Goal: Contribute content: Add original content to the website for others to see

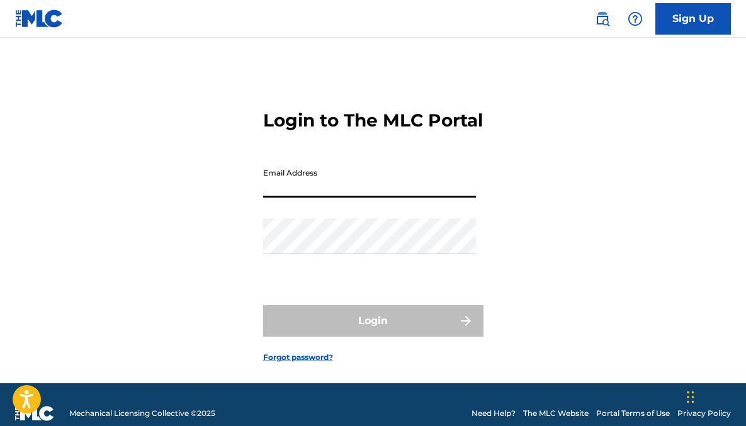
click at [331, 190] on input "Email Address" at bounding box center [369, 180] width 213 height 36
type input "[EMAIL_ADDRESS][DOMAIN_NAME]"
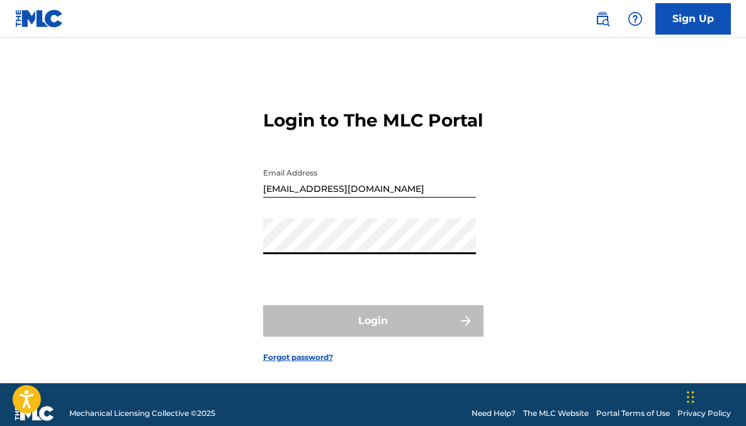
click at [261, 264] on div "Login to The MLC Portal Email Address [EMAIL_ADDRESS][DOMAIN_NAME] Password Log…" at bounding box center [373, 226] width 746 height 314
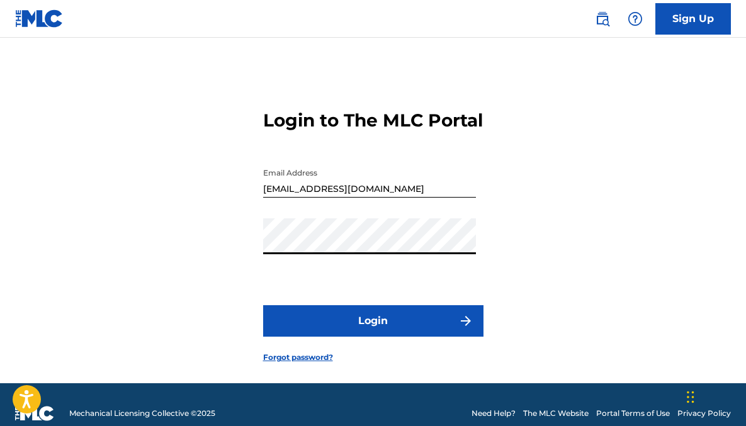
click at [263, 305] on button "Login" at bounding box center [373, 320] width 220 height 31
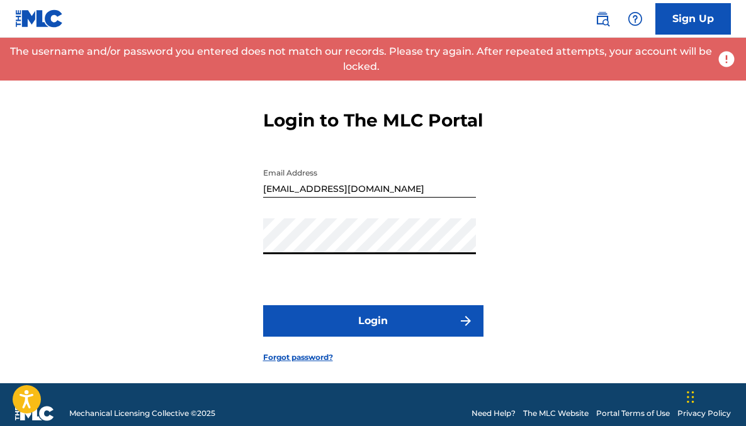
click at [216, 270] on div "Login to The MLC Portal Email Address [EMAIL_ADDRESS][DOMAIN_NAME] Password Log…" at bounding box center [373, 226] width 746 height 314
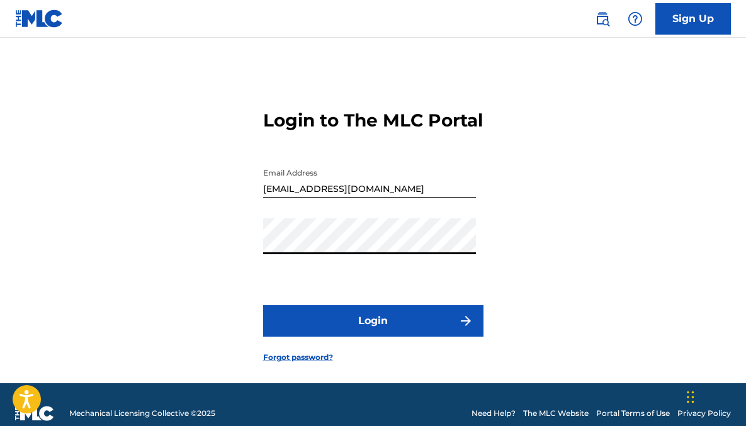
click at [263, 305] on button "Login" at bounding box center [373, 320] width 220 height 31
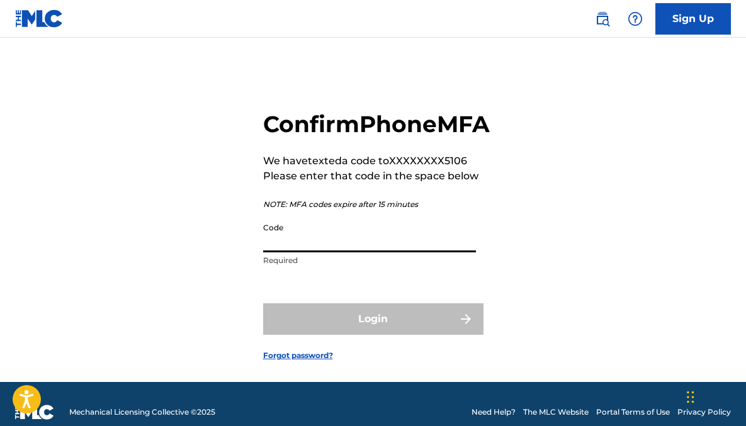
click at [284, 253] on input "Code" at bounding box center [369, 235] width 213 height 36
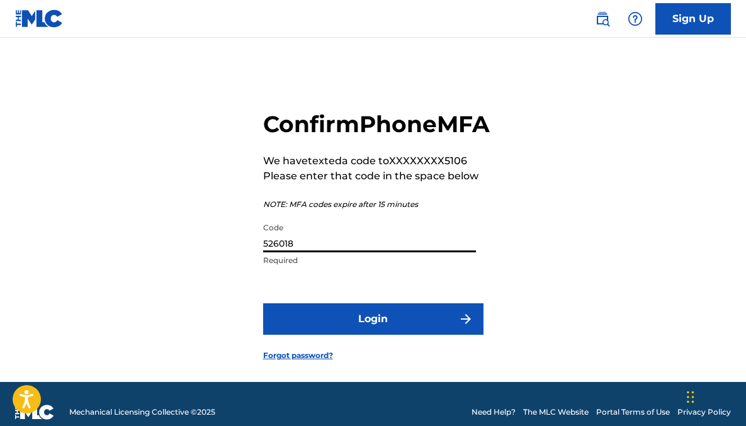
type input "526018"
click at [263, 304] on button "Login" at bounding box center [373, 319] width 220 height 31
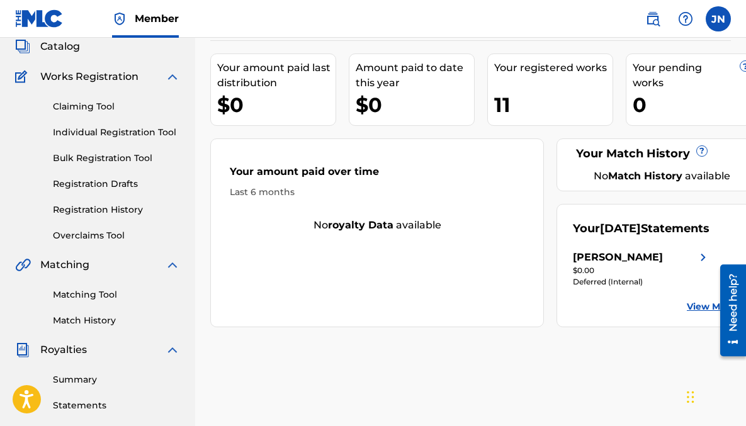
scroll to position [74, 0]
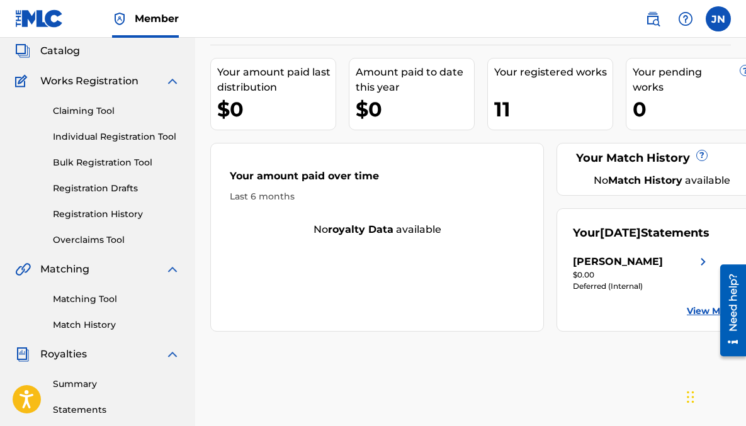
click at [513, 113] on div "11" at bounding box center [553, 109] width 118 height 28
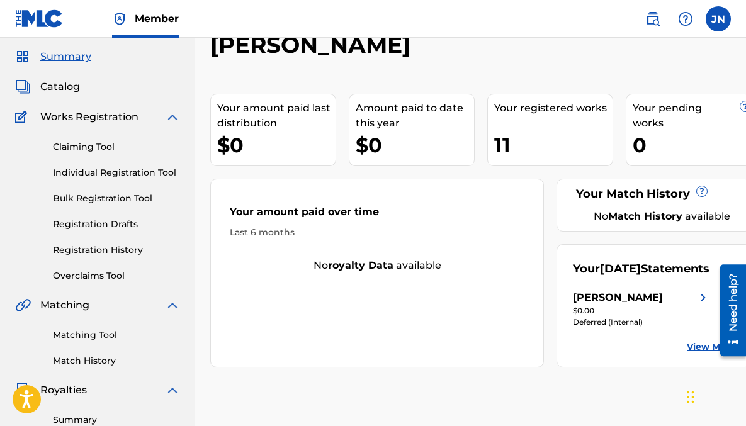
scroll to position [0, 0]
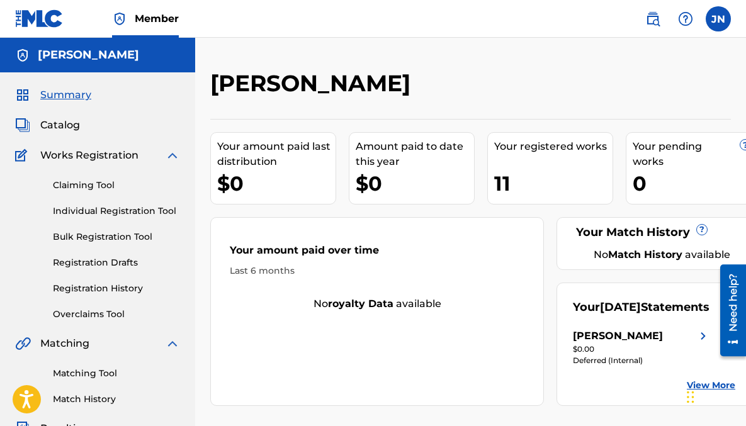
click at [68, 127] on span "Catalog" at bounding box center [60, 125] width 40 height 15
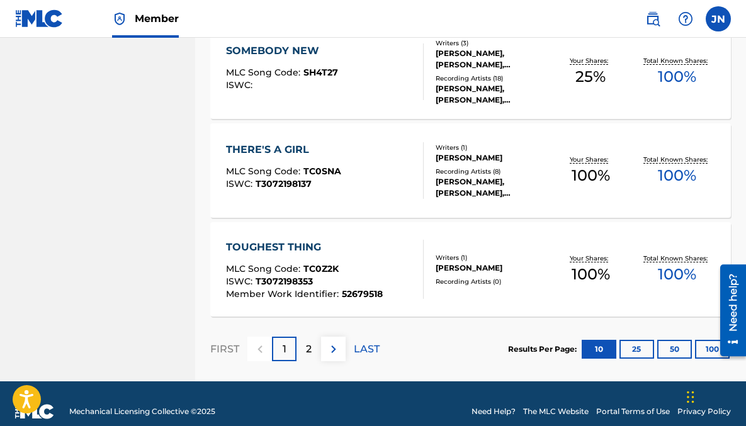
scroll to position [1015, 0]
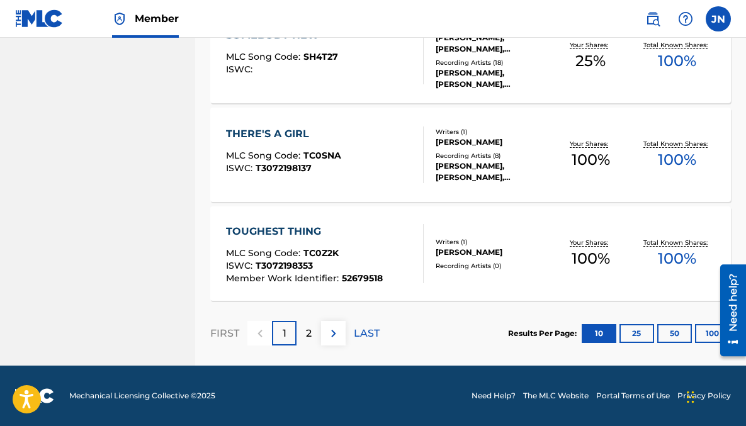
click at [311, 334] on p "2" at bounding box center [309, 333] width 6 height 15
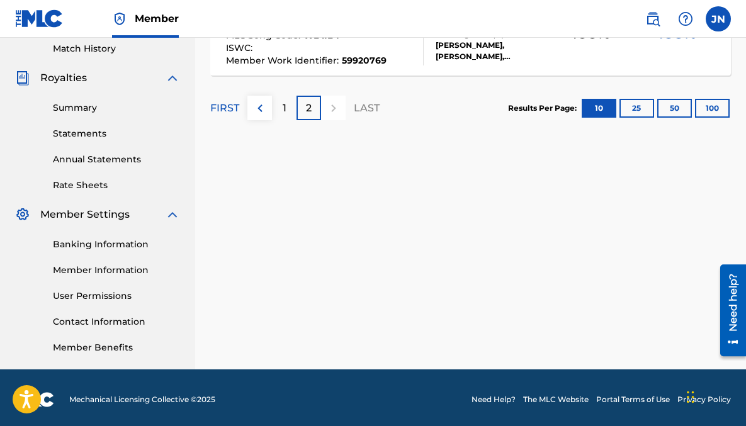
scroll to position [346, 0]
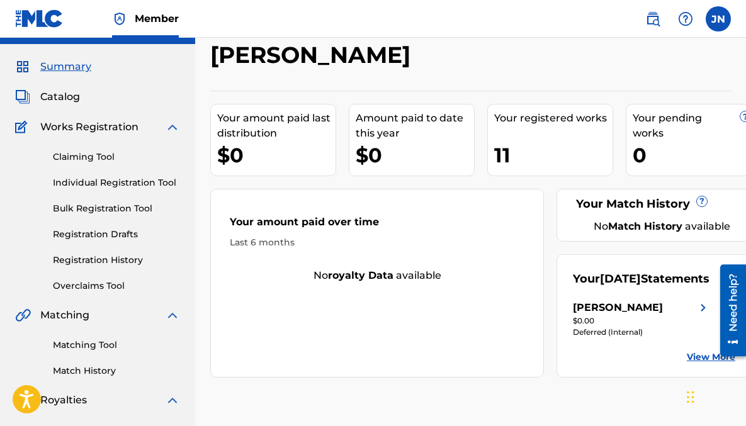
scroll to position [30, 0]
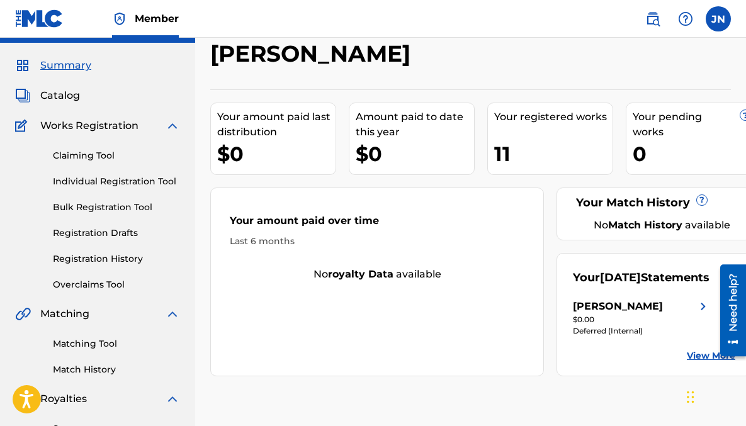
click at [115, 155] on link "Claiming Tool" at bounding box center [116, 155] width 127 height 13
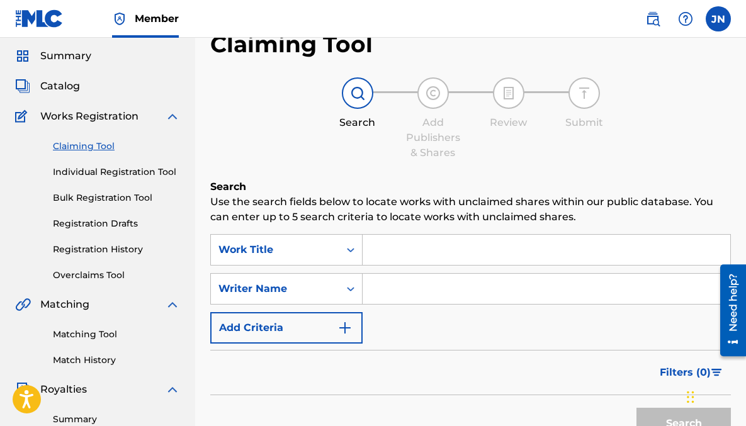
scroll to position [42, 0]
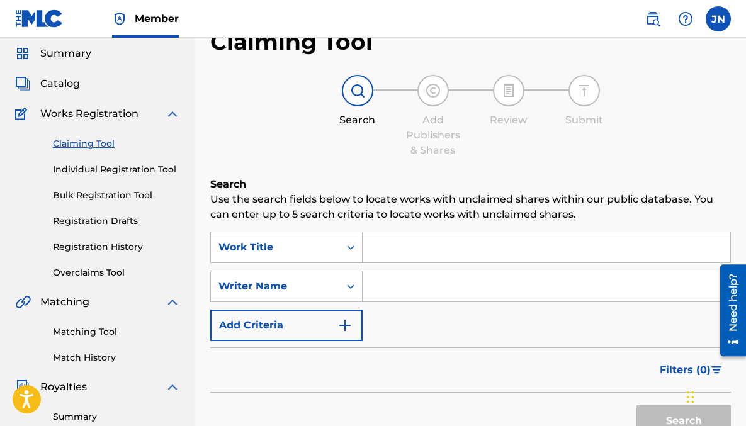
click at [398, 290] on input "Search Form" at bounding box center [547, 286] width 368 height 30
type input "[PERSON_NAME]"
click at [637, 406] on button "Search" at bounding box center [684, 421] width 94 height 31
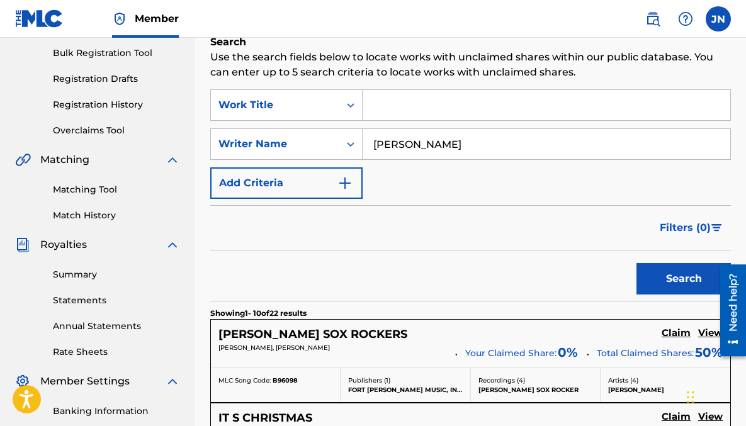
scroll to position [139, 0]
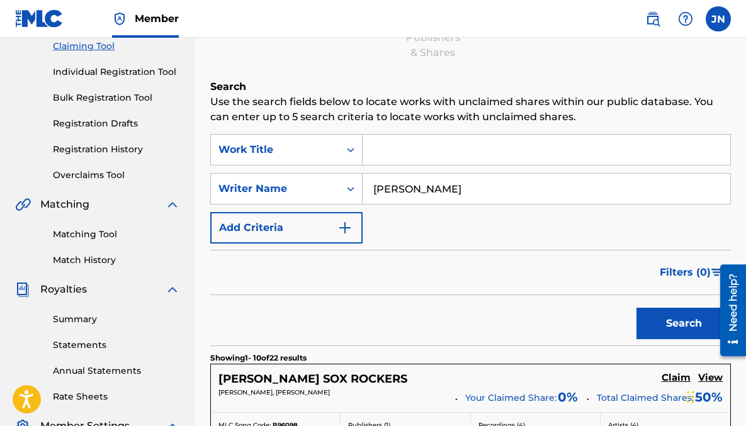
click at [419, 147] on input "Search Form" at bounding box center [547, 150] width 368 height 30
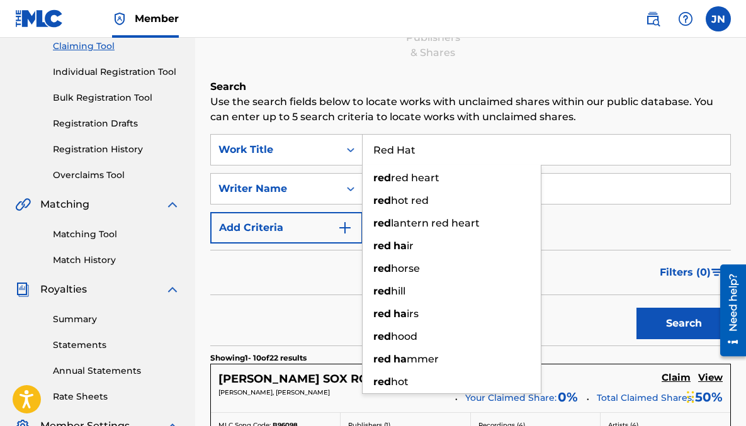
type input "Red Hat"
click at [637, 308] on button "Search" at bounding box center [684, 323] width 94 height 31
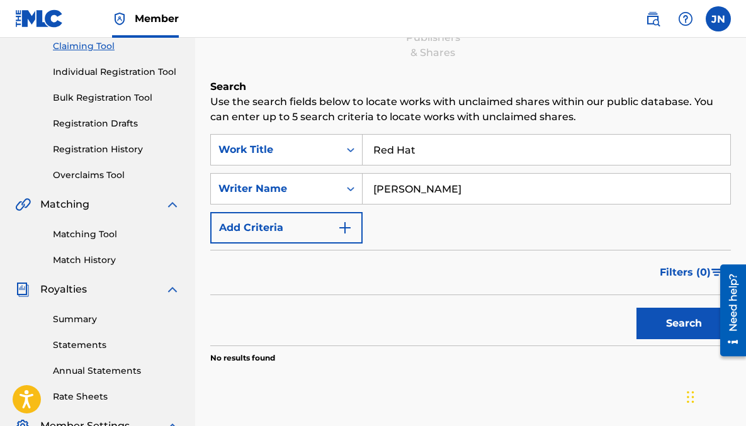
click at [302, 276] on div "Filters ( 0 )" at bounding box center [470, 272] width 521 height 45
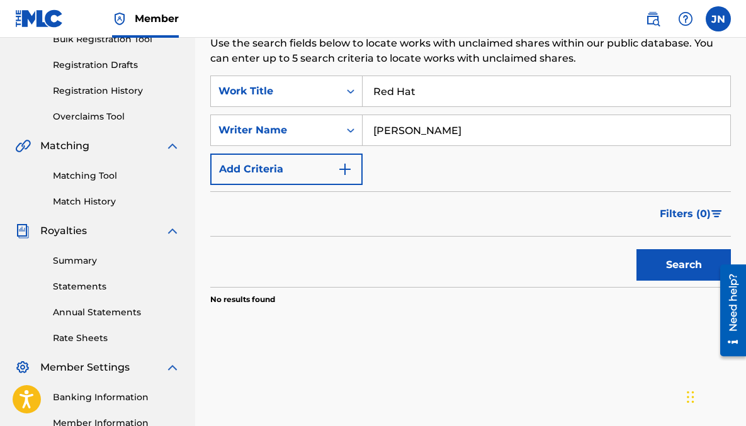
scroll to position [188, 0]
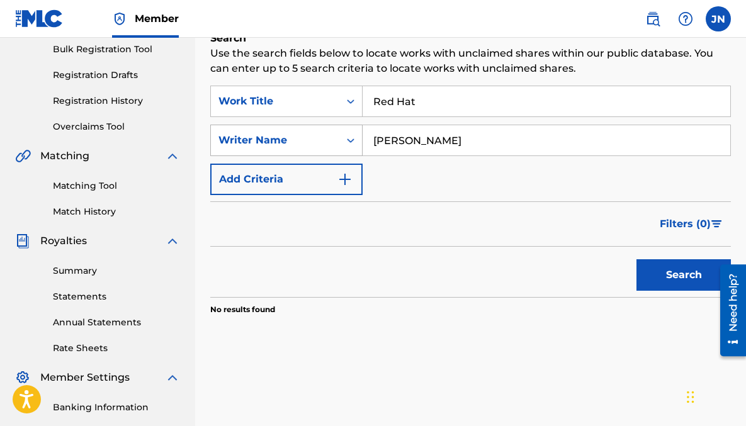
drag, startPoint x: 430, startPoint y: 143, endPoint x: 317, endPoint y: 143, distance: 112.1
click at [317, 143] on div "SearchWithCriteria4f7d9553-7545-43ea-8101-6e4b7e4ef236 Writer Name [PERSON_NAME]" at bounding box center [470, 140] width 521 height 31
click at [680, 275] on button "Search" at bounding box center [684, 274] width 94 height 31
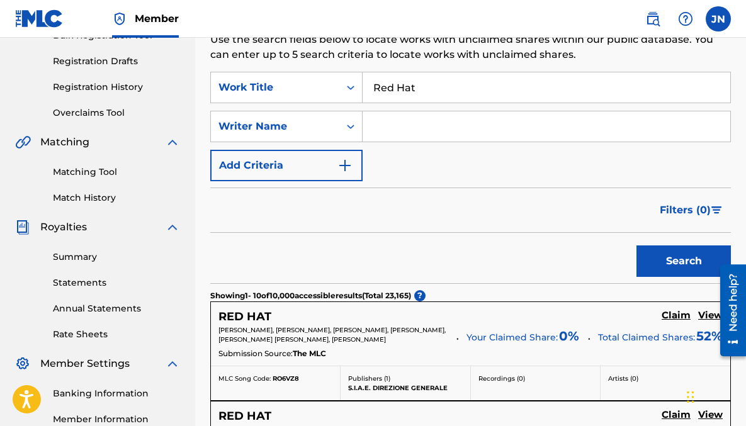
scroll to position [0, 0]
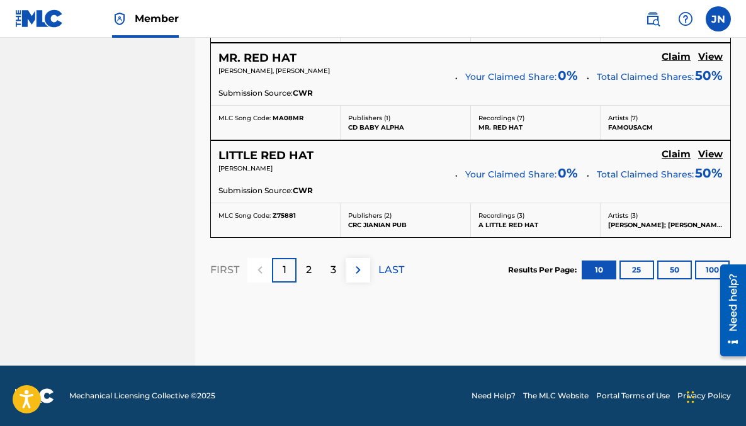
click at [310, 271] on p "2" at bounding box center [309, 270] width 6 height 15
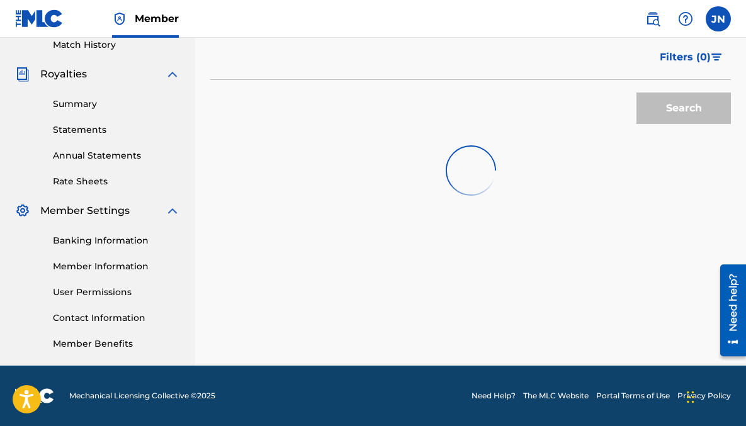
scroll to position [1214, 0]
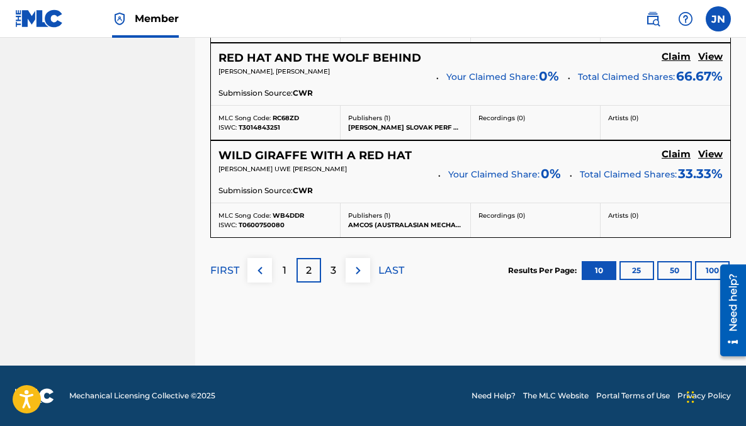
click at [281, 271] on div "1" at bounding box center [284, 270] width 25 height 25
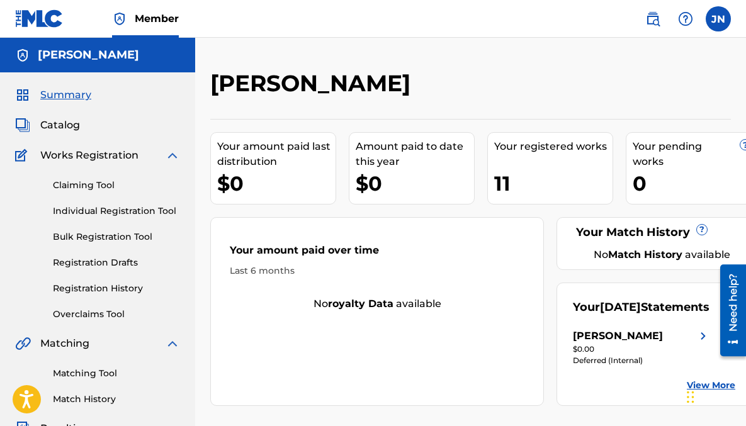
click at [93, 188] on link "Claiming Tool" at bounding box center [116, 185] width 127 height 13
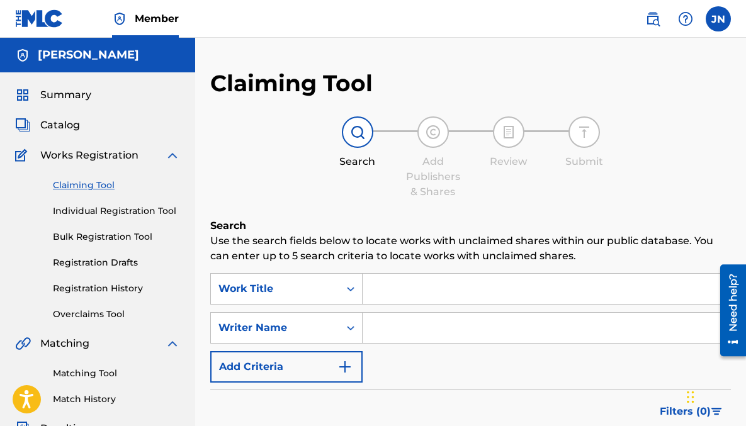
click at [387, 335] on input "Search Form" at bounding box center [547, 328] width 368 height 30
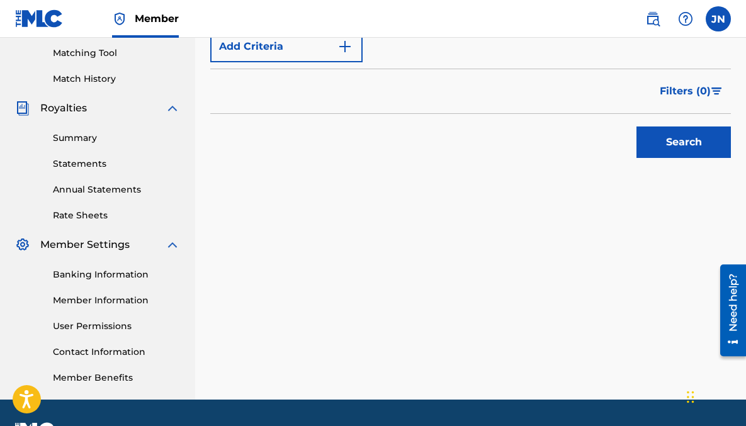
scroll to position [321, 0]
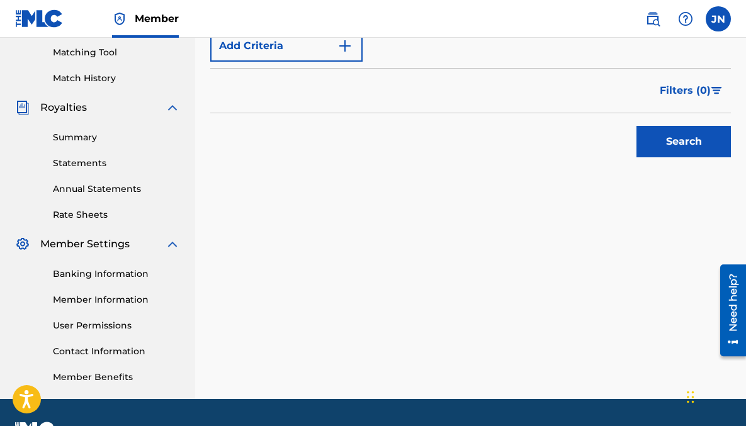
click at [666, 137] on button "Search" at bounding box center [684, 141] width 94 height 31
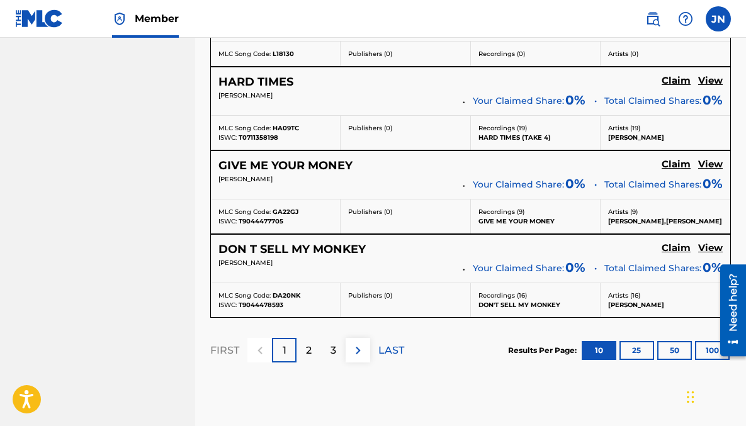
scroll to position [1090, 0]
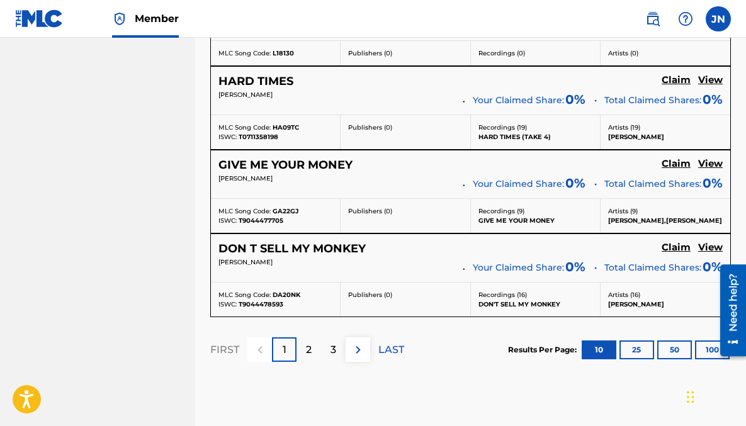
click at [314, 345] on div "2" at bounding box center [309, 350] width 25 height 25
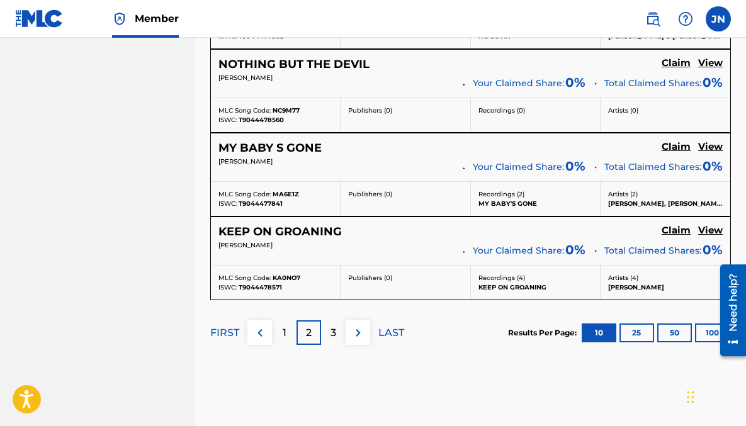
click at [329, 334] on div "3" at bounding box center [333, 333] width 25 height 25
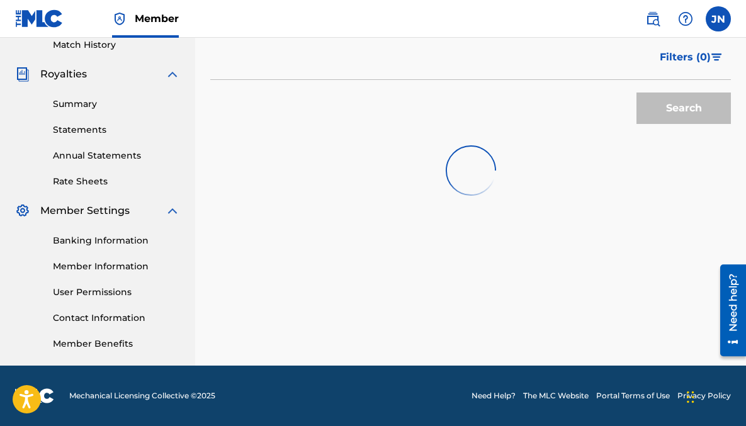
scroll to position [433, 0]
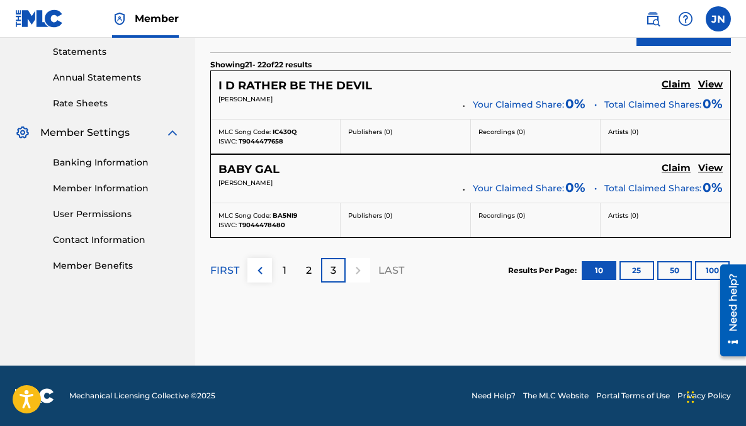
click at [284, 274] on p "1" at bounding box center [285, 270] width 4 height 15
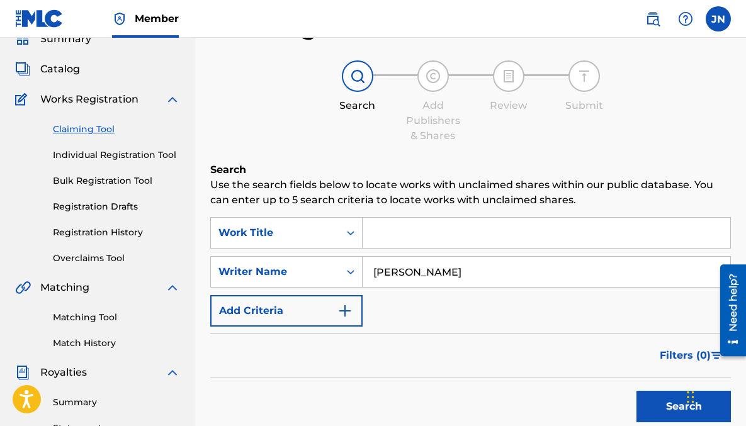
scroll to position [55, 0]
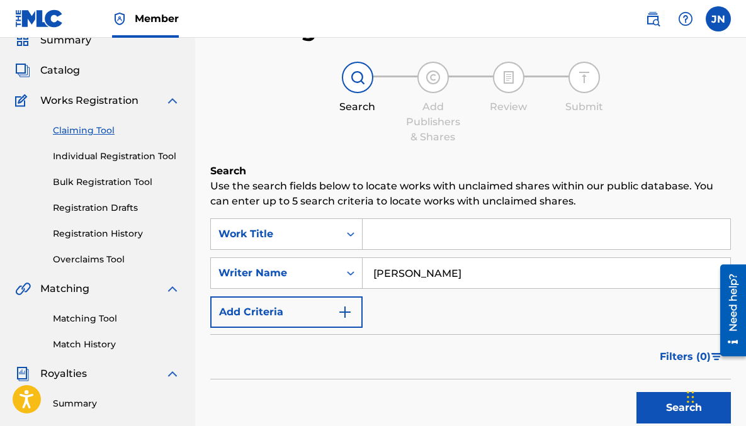
drag, startPoint x: 443, startPoint y: 277, endPoint x: 377, endPoint y: 277, distance: 65.5
click at [377, 277] on input "[PERSON_NAME]" at bounding box center [547, 273] width 368 height 30
type input "[PERSON_NAME]"
click at [637, 392] on button "Search" at bounding box center [684, 407] width 94 height 31
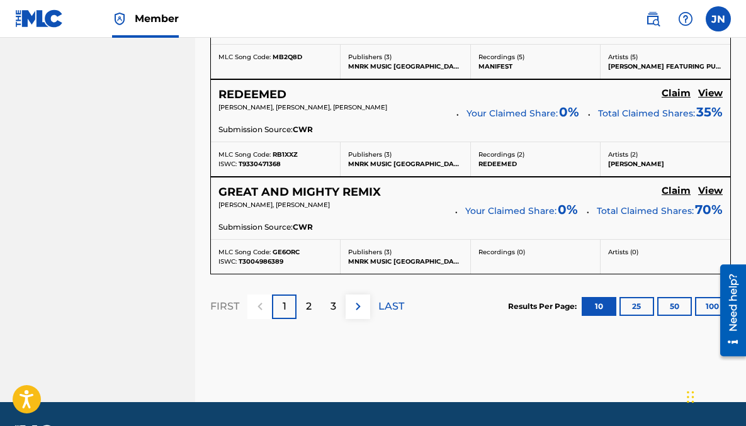
scroll to position [1208, 0]
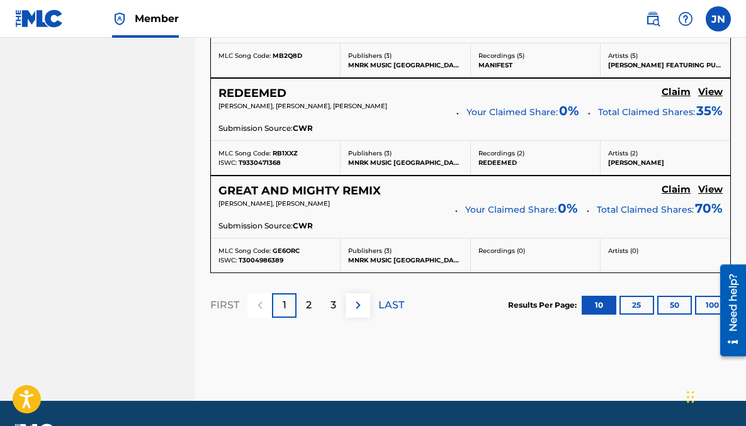
click at [311, 308] on p "2" at bounding box center [309, 305] width 6 height 15
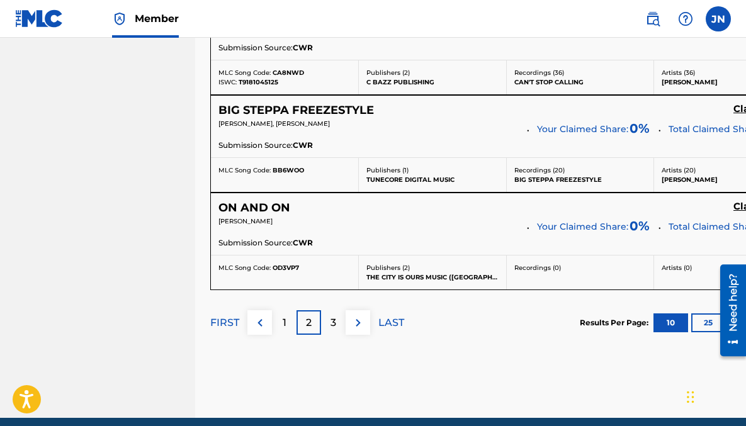
click at [336, 326] on div "3" at bounding box center [333, 323] width 25 height 25
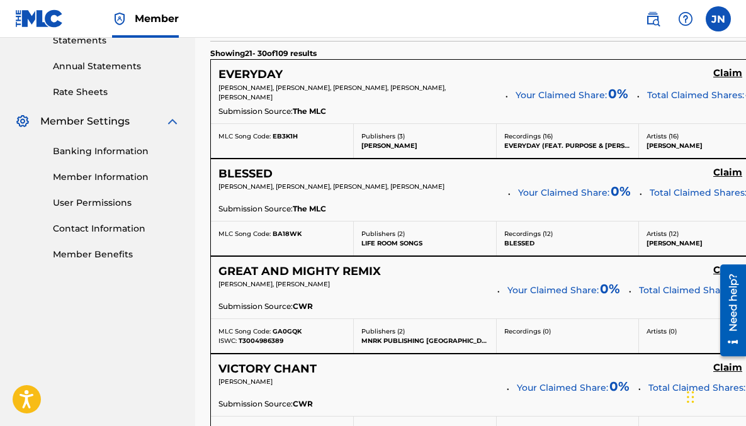
scroll to position [0, 0]
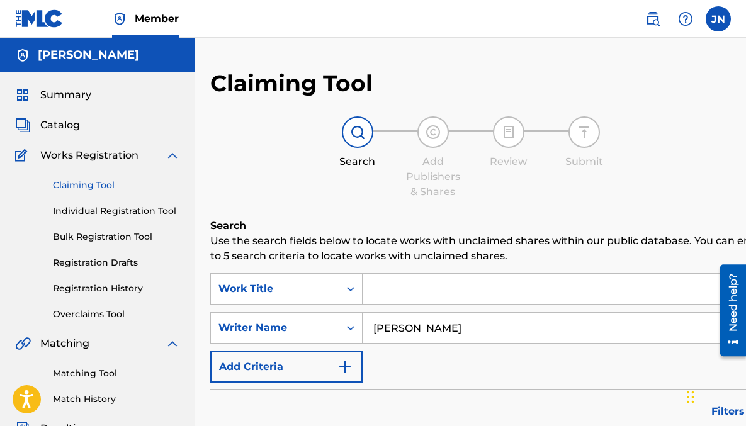
click at [113, 311] on link "Overclaims Tool" at bounding box center [116, 314] width 127 height 13
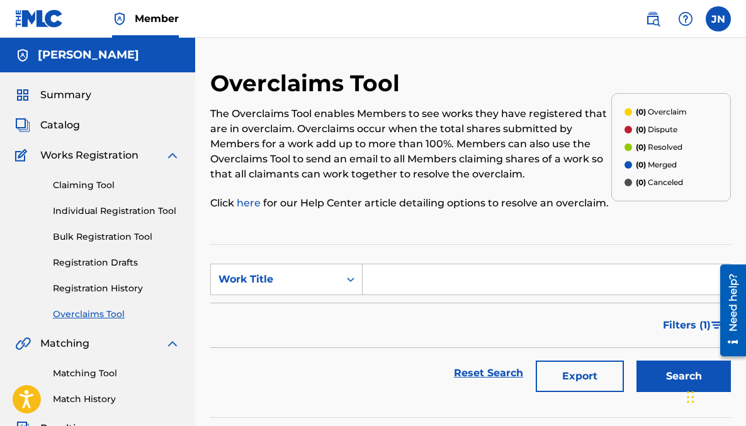
click at [65, 125] on span "Catalog" at bounding box center [60, 125] width 40 height 15
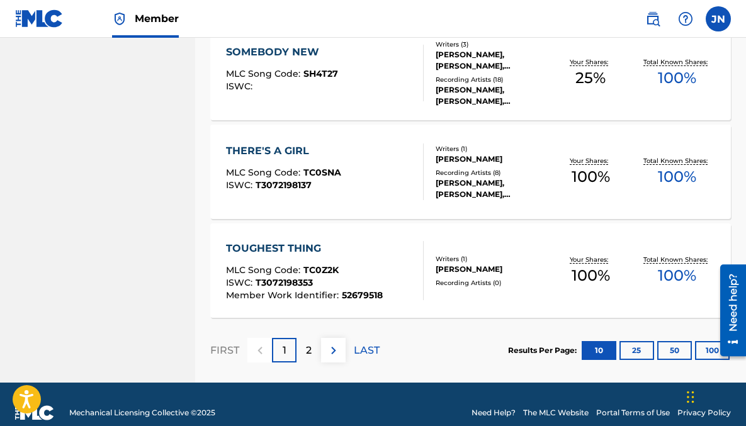
scroll to position [1015, 0]
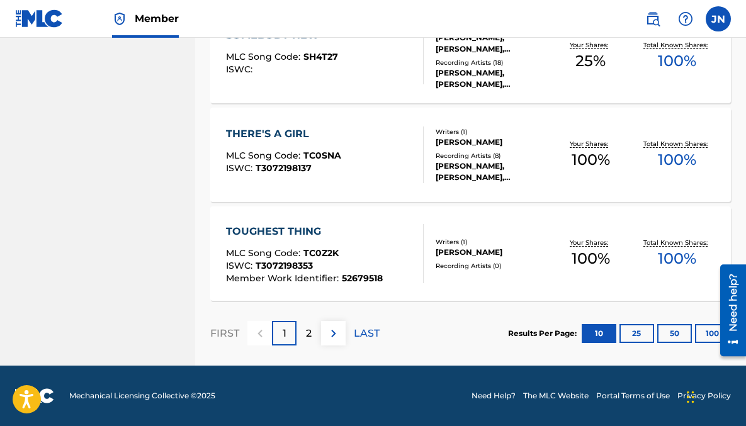
click at [310, 336] on p "2" at bounding box center [309, 333] width 6 height 15
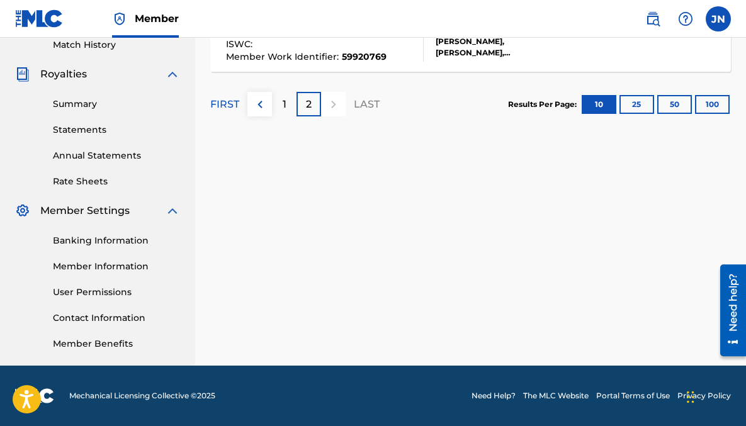
click at [253, 100] on img at bounding box center [260, 104] width 15 height 15
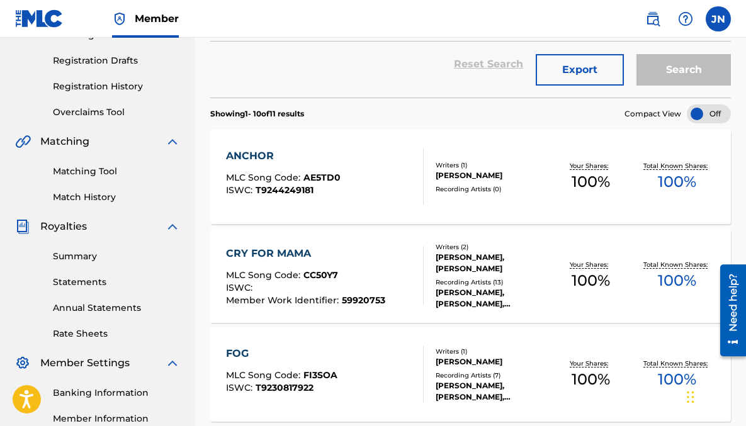
scroll to position [203, 0]
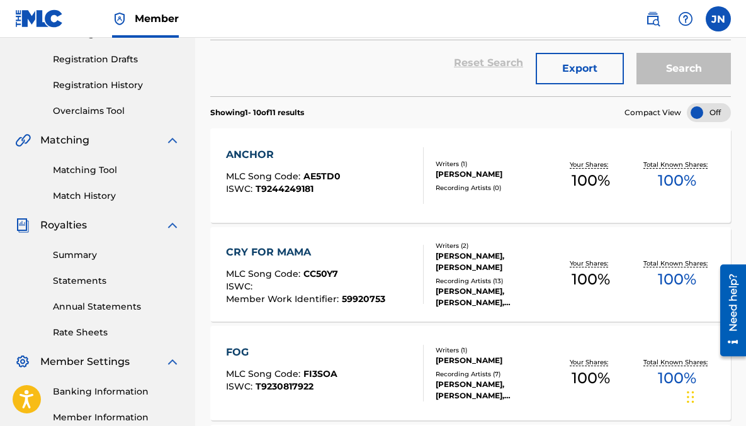
click at [98, 171] on link "Matching Tool" at bounding box center [116, 170] width 127 height 13
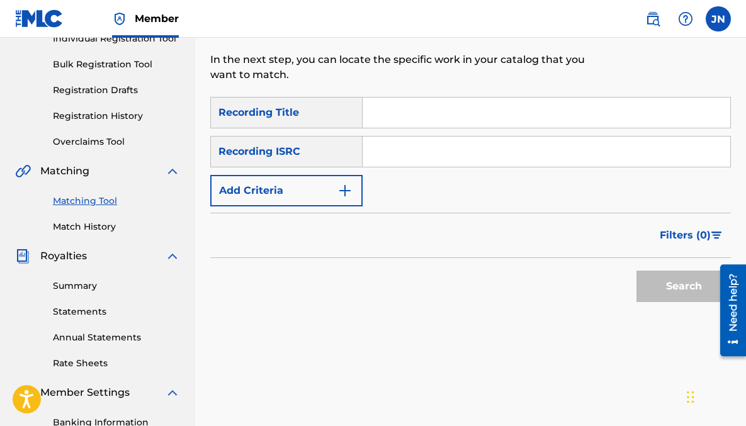
scroll to position [183, 0]
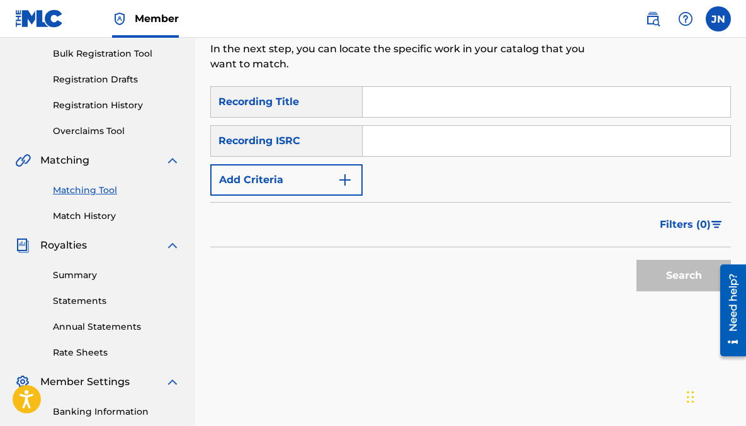
click at [401, 94] on input "Search Form" at bounding box center [547, 102] width 368 height 30
type input "red hat"
click at [637, 260] on button "Search" at bounding box center [684, 275] width 94 height 31
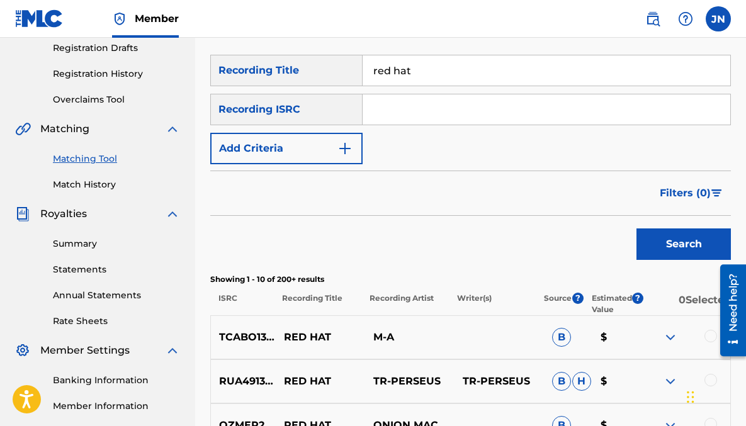
scroll to position [0, 0]
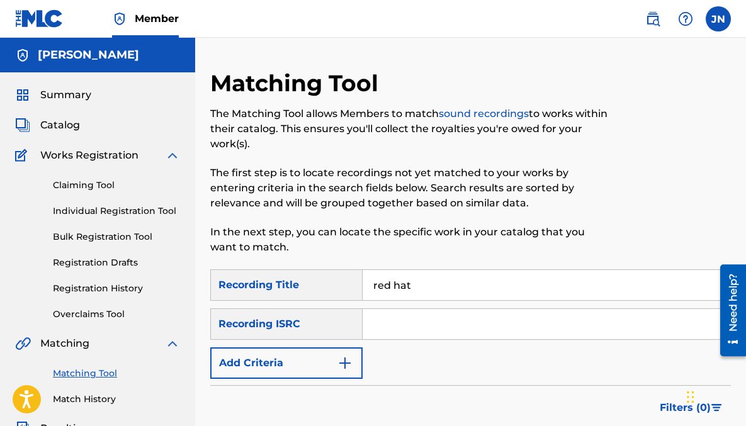
click at [55, 91] on span "Summary" at bounding box center [65, 95] width 51 height 15
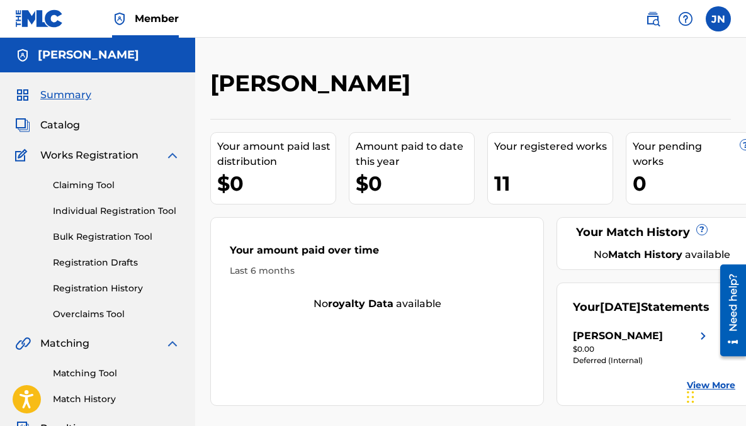
click at [657, 20] on img at bounding box center [653, 18] width 15 height 15
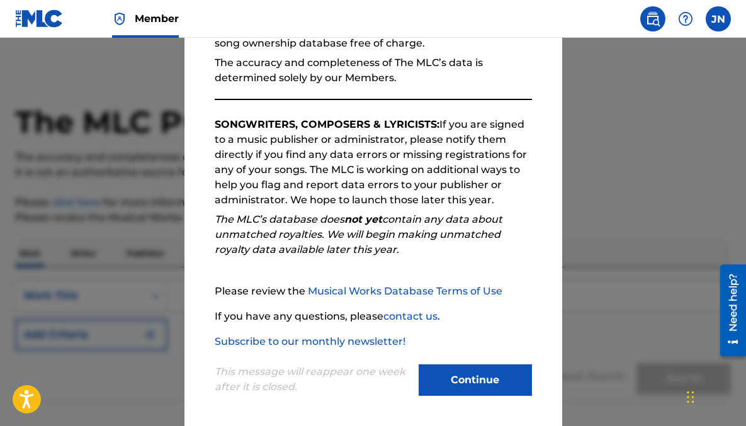
scroll to position [150, 0]
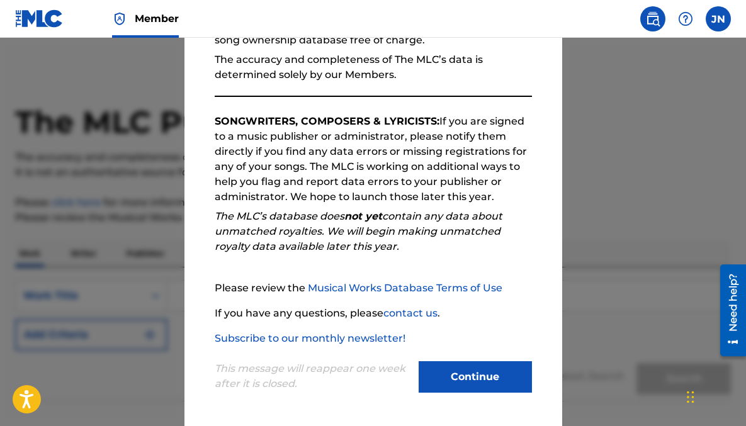
click at [496, 363] on button "Continue" at bounding box center [475, 377] width 113 height 31
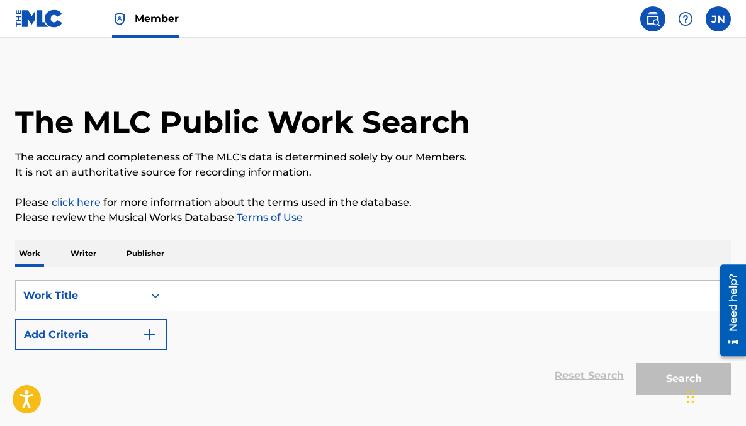
click at [336, 305] on input "Search Form" at bounding box center [449, 296] width 563 height 30
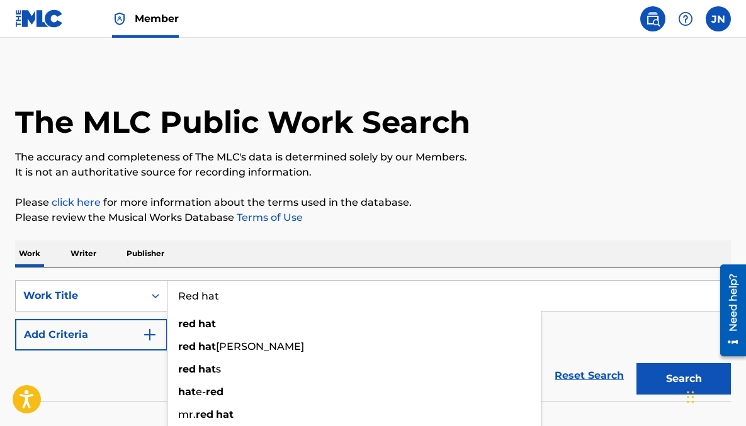
type input "Red hat"
click at [637, 363] on button "Search" at bounding box center [684, 378] width 94 height 31
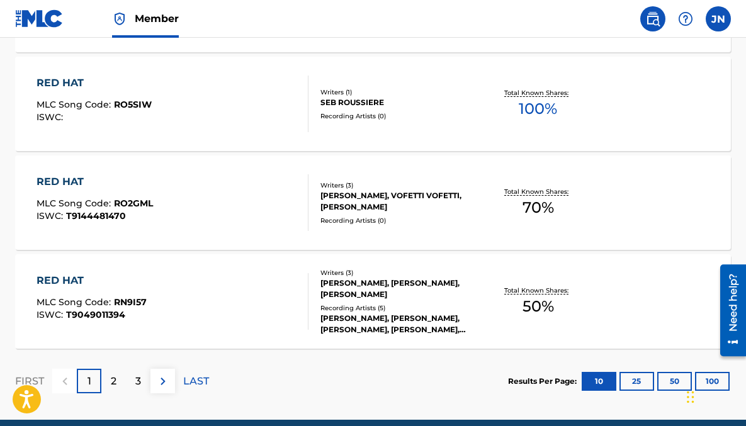
scroll to position [1063, 0]
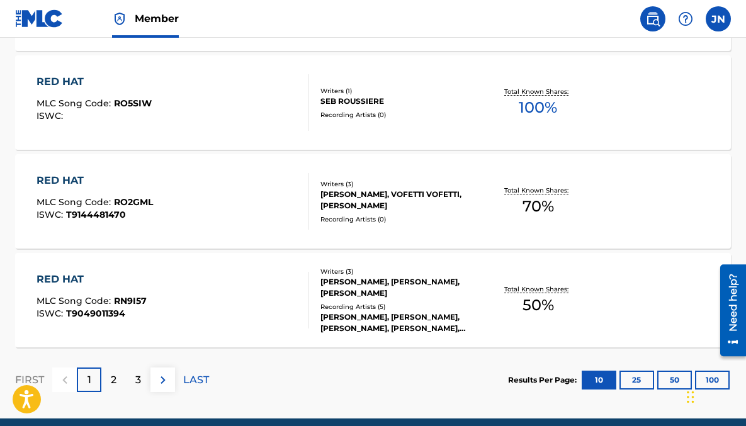
click at [114, 383] on p "2" at bounding box center [114, 380] width 6 height 15
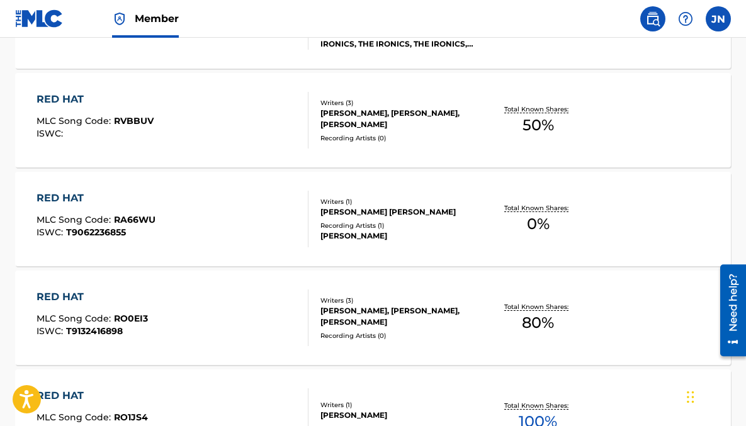
scroll to position [1115, 0]
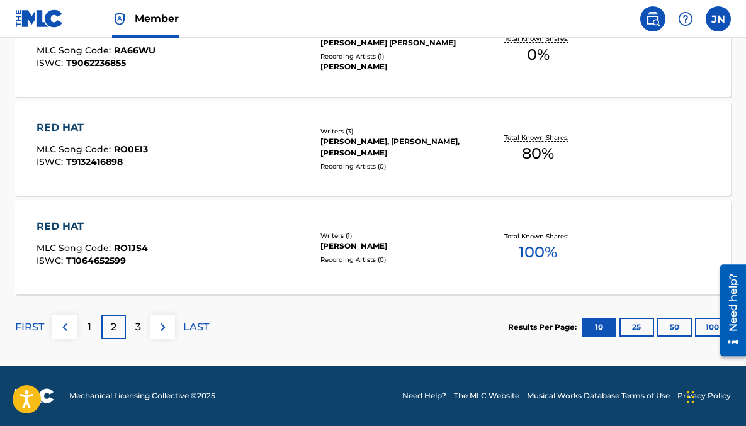
click at [144, 331] on div "3" at bounding box center [138, 327] width 25 height 25
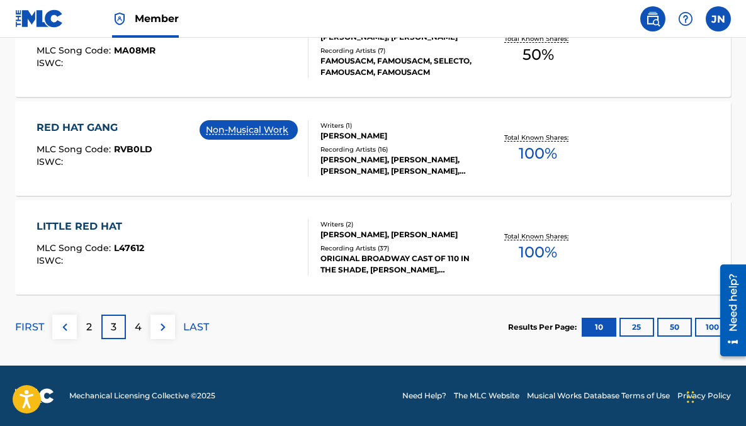
click at [69, 328] on img at bounding box center [64, 327] width 15 height 15
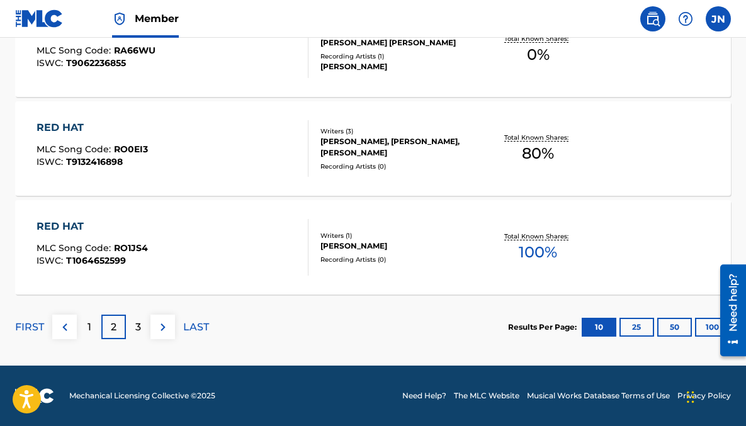
click at [94, 328] on div "1" at bounding box center [89, 327] width 25 height 25
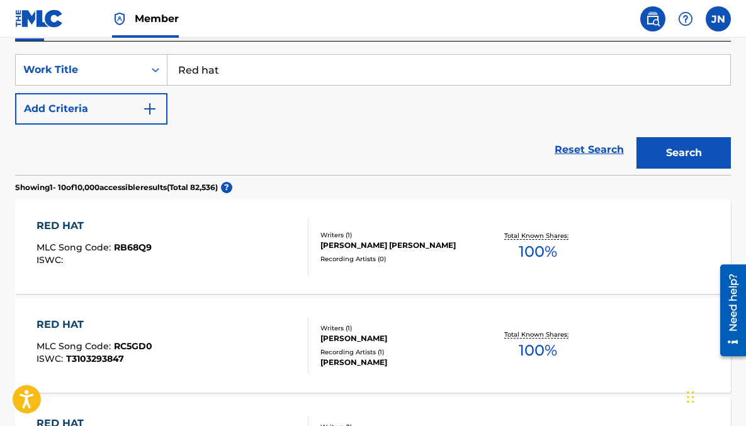
scroll to position [222, 0]
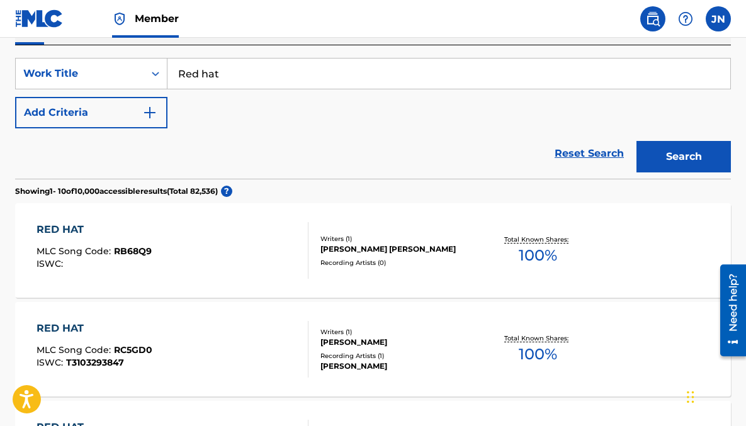
click at [359, 249] on div "[PERSON_NAME] [PERSON_NAME]" at bounding box center [400, 249] width 158 height 11
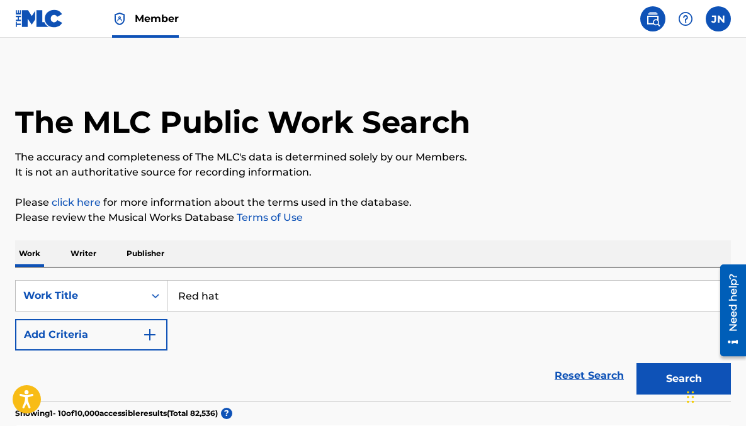
scroll to position [222, 0]
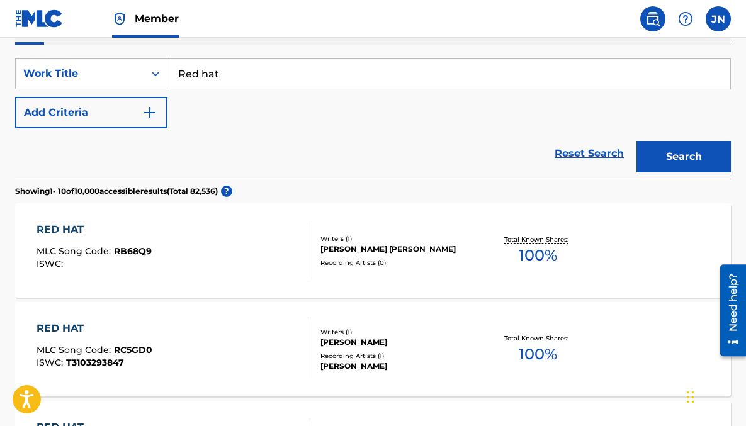
drag, startPoint x: 249, startPoint y: 69, endPoint x: 183, endPoint y: 69, distance: 66.8
click at [183, 69] on input "Red hat" at bounding box center [449, 74] width 563 height 30
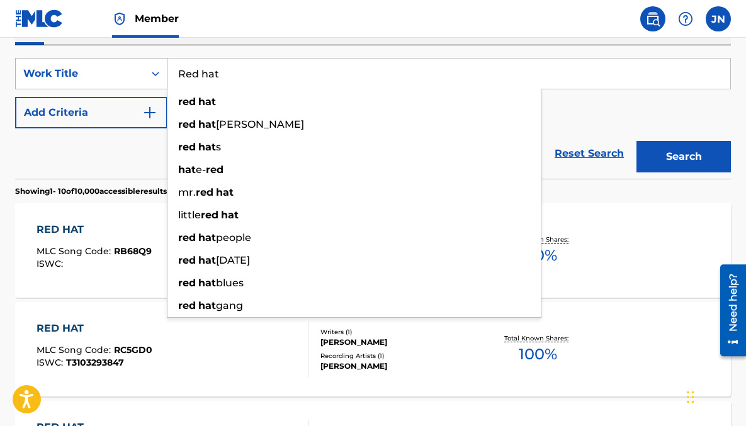
drag, startPoint x: 248, startPoint y: 71, endPoint x: 161, endPoint y: 71, distance: 87.5
click at [161, 71] on div "SearchWithCriteria3d550fcc-0a48-4757-b39a-61445524add2 Work Title Red hat red h…" at bounding box center [373, 73] width 716 height 31
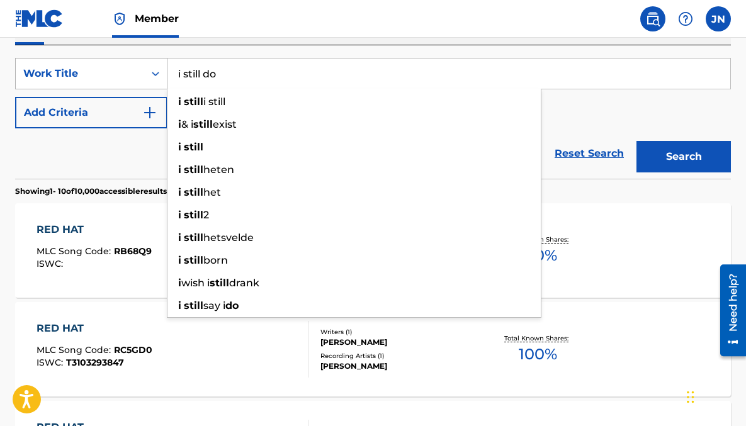
click at [637, 141] on button "Search" at bounding box center [684, 156] width 94 height 31
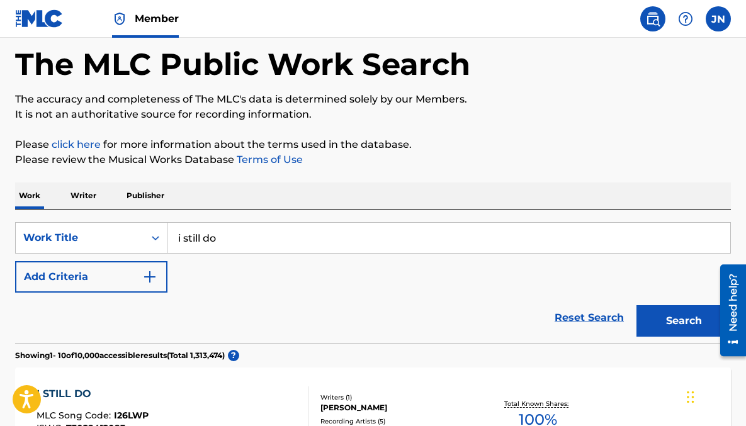
scroll to position [0, 0]
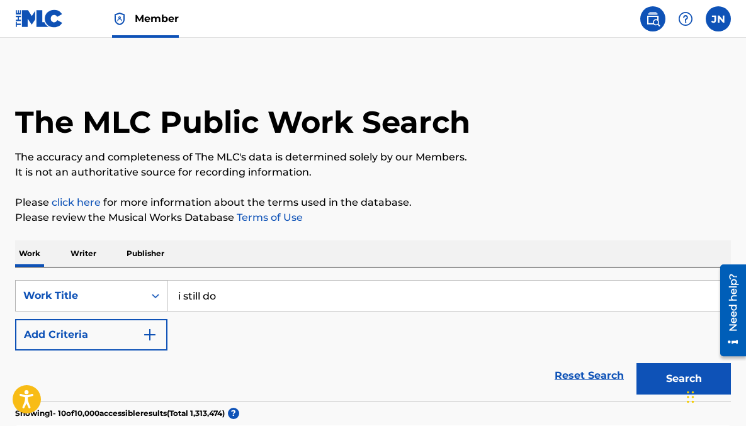
drag, startPoint x: 232, startPoint y: 293, endPoint x: 164, endPoint y: 292, distance: 67.4
click at [164, 292] on div "SearchWithCriteria3d550fcc-0a48-4757-b39a-61445524add2 Work Title i still do" at bounding box center [373, 295] width 716 height 31
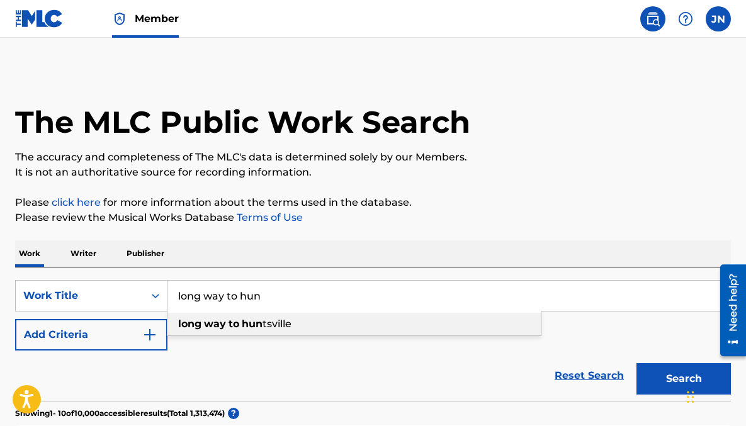
click at [198, 320] on strong "long" at bounding box center [189, 324] width 23 height 12
type input "long way to [GEOGRAPHIC_DATA]"
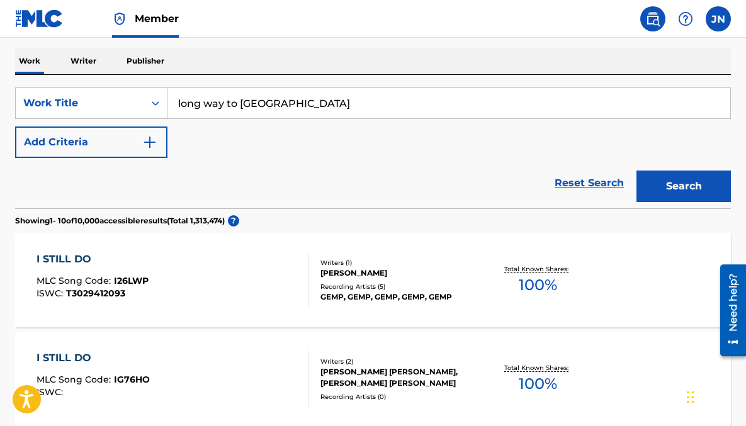
scroll to position [142, 0]
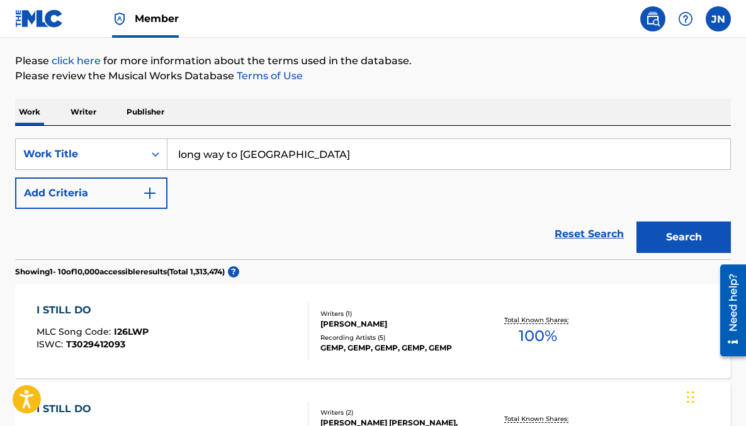
click at [687, 242] on button "Search" at bounding box center [684, 237] width 94 height 31
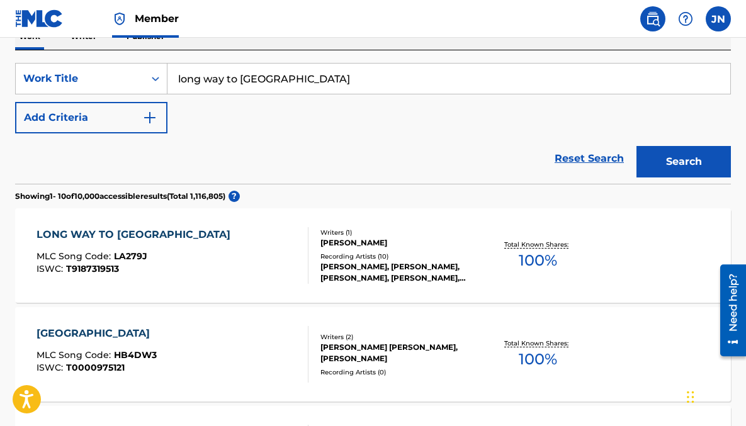
scroll to position [219, 0]
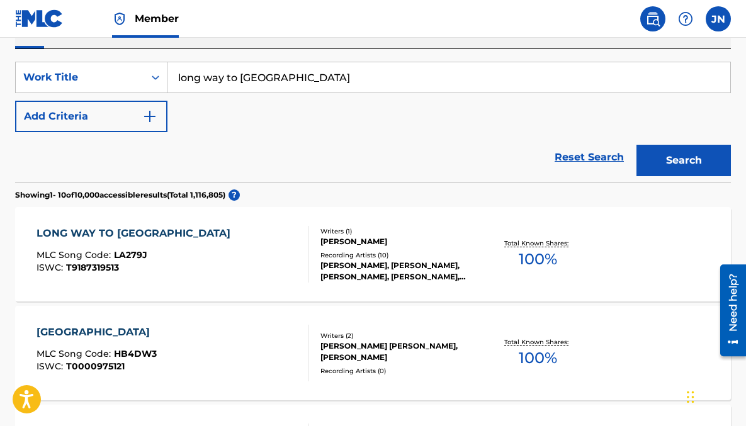
click at [154, 231] on div "LONG WAY TO [GEOGRAPHIC_DATA]" at bounding box center [137, 233] width 200 height 15
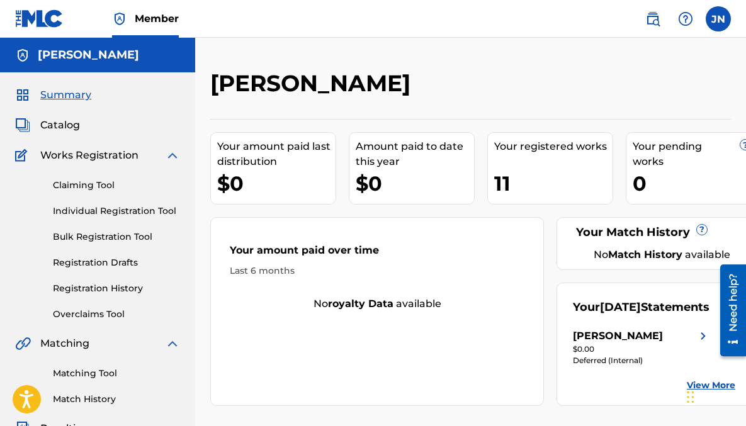
click at [54, 122] on span "Catalog" at bounding box center [60, 125] width 40 height 15
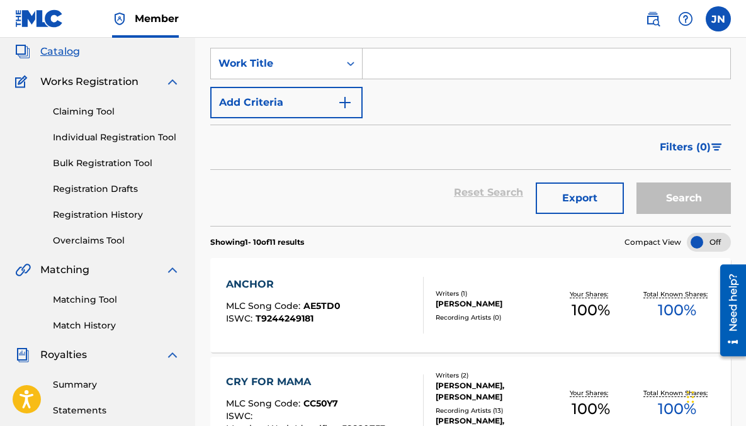
scroll to position [166, 0]
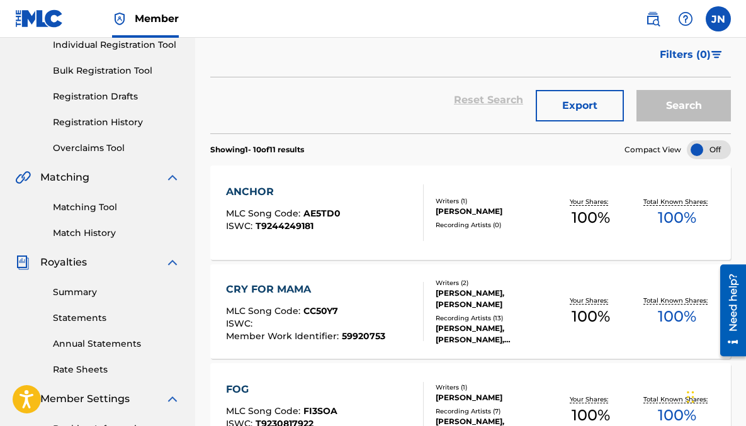
click at [256, 191] on div "ANCHOR" at bounding box center [283, 192] width 115 height 15
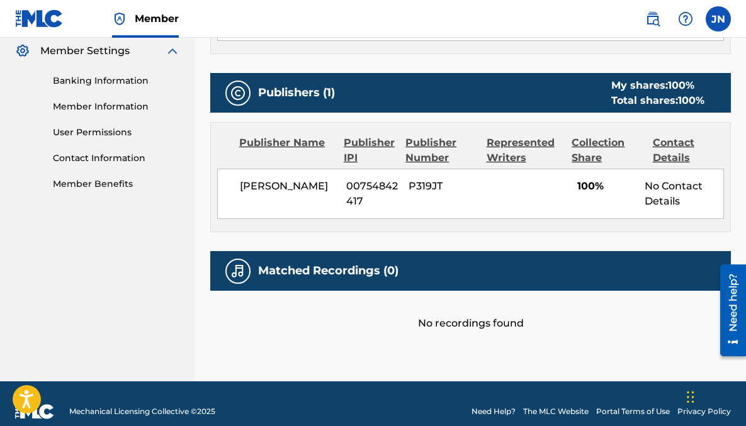
scroll to position [530, 0]
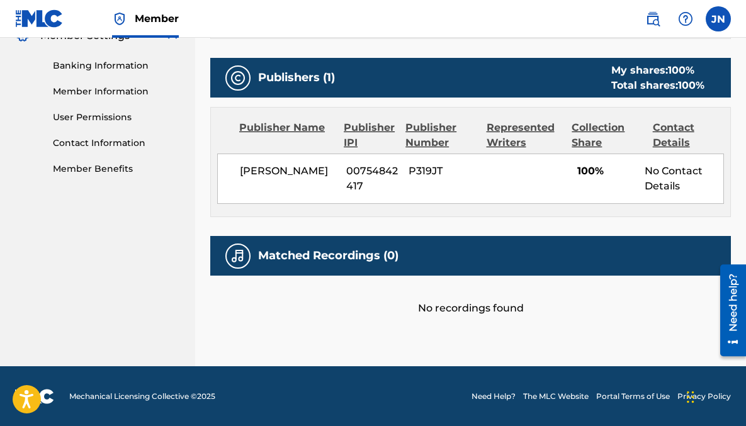
click at [482, 311] on div "No recordings found" at bounding box center [470, 296] width 521 height 40
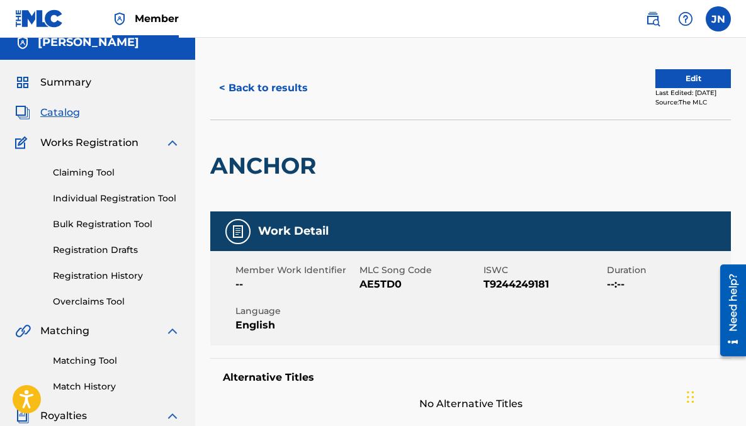
scroll to position [11, 0]
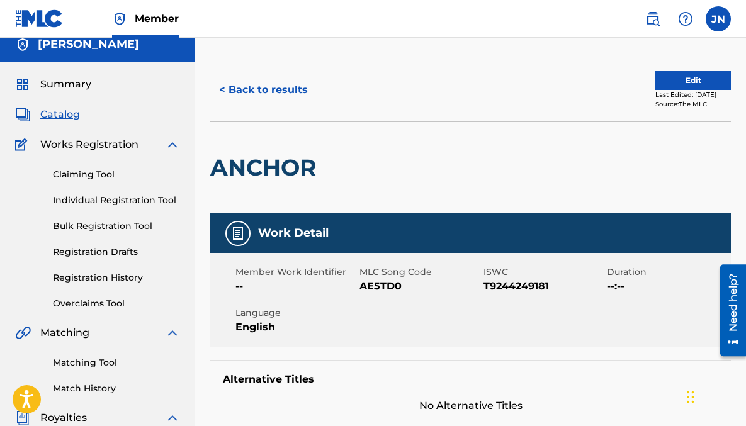
click at [674, 74] on button "Edit" at bounding box center [694, 80] width 76 height 19
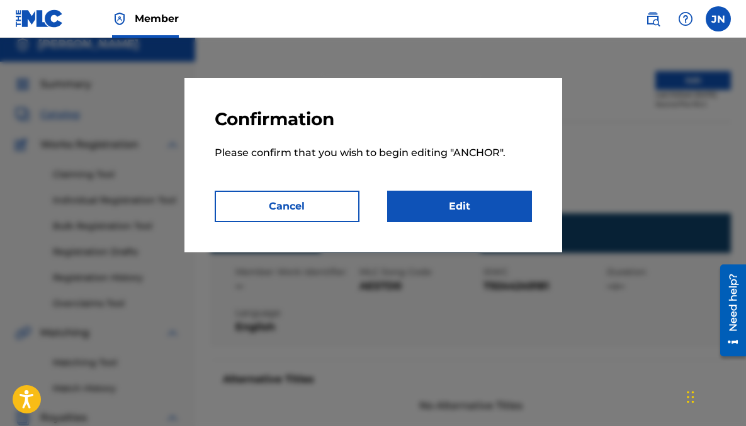
click at [497, 198] on link "Edit" at bounding box center [459, 206] width 145 height 31
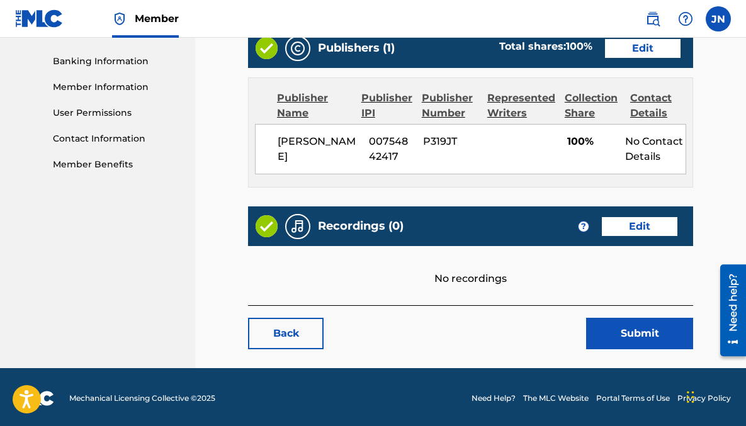
scroll to position [535, 0]
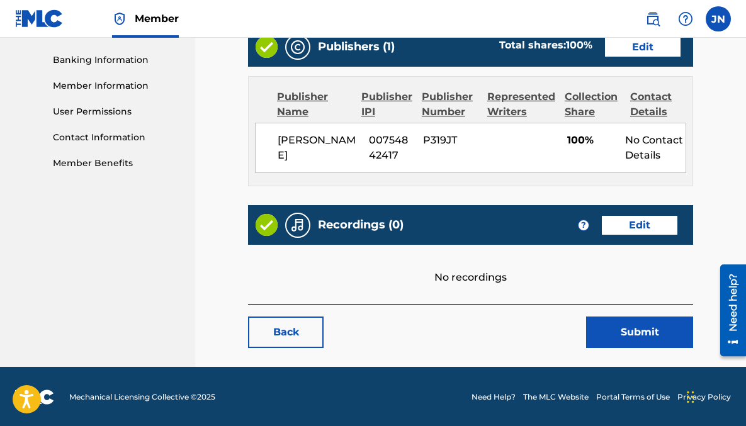
click at [636, 228] on link "Edit" at bounding box center [640, 225] width 76 height 19
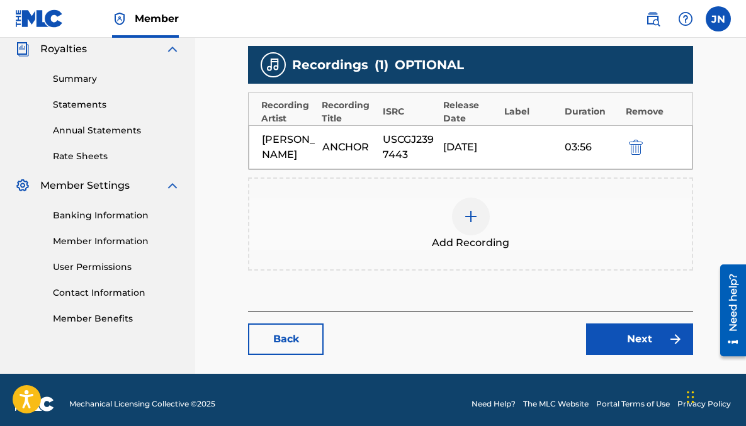
scroll to position [382, 0]
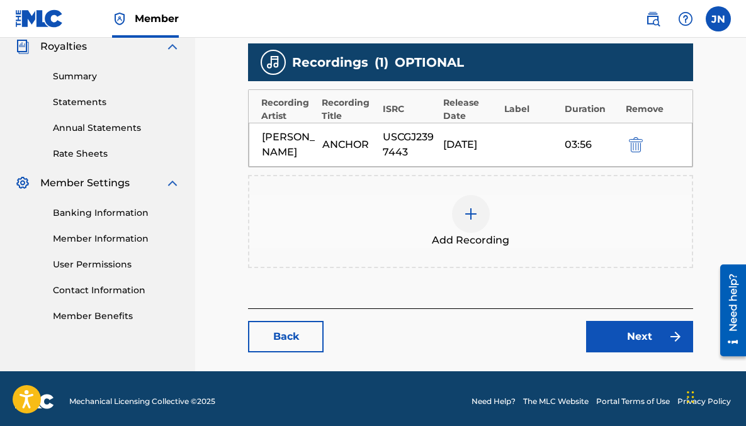
click at [469, 223] on div at bounding box center [471, 214] width 38 height 38
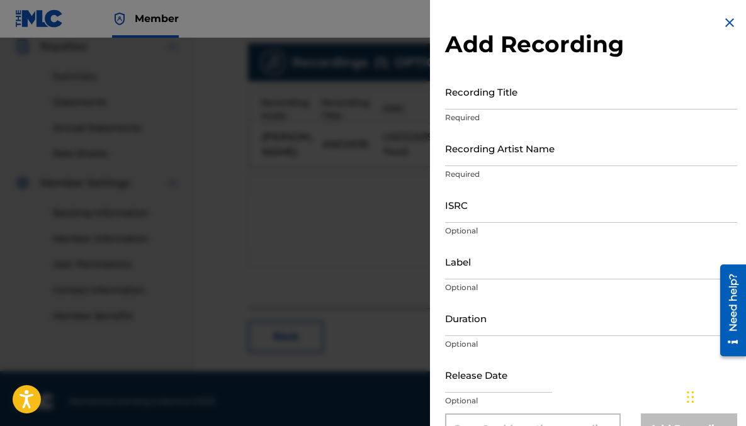
scroll to position [34, 0]
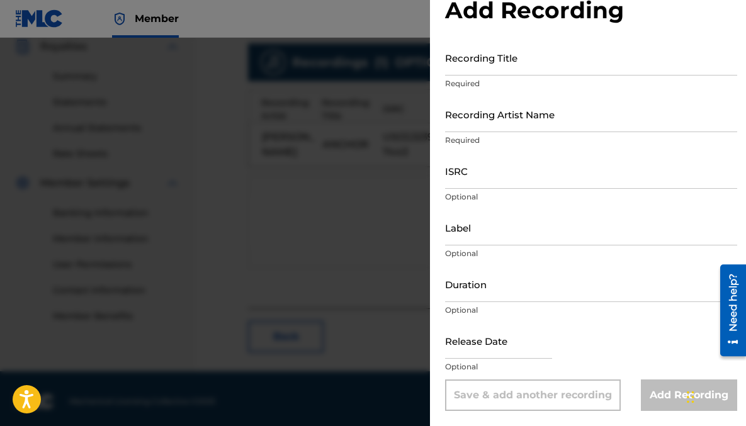
click at [362, 268] on div at bounding box center [373, 251] width 746 height 426
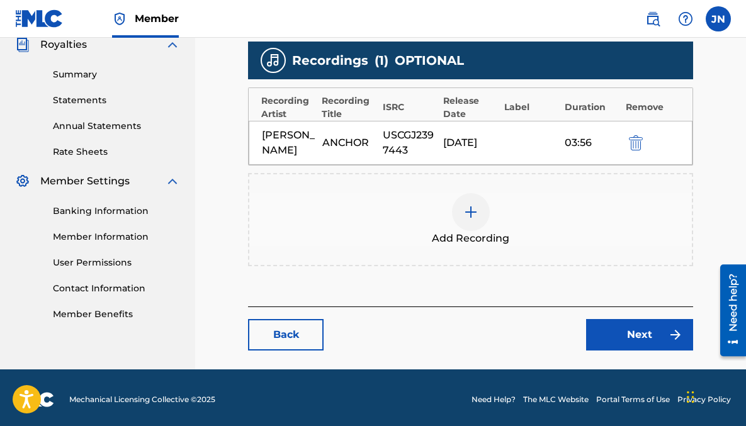
scroll to position [388, 0]
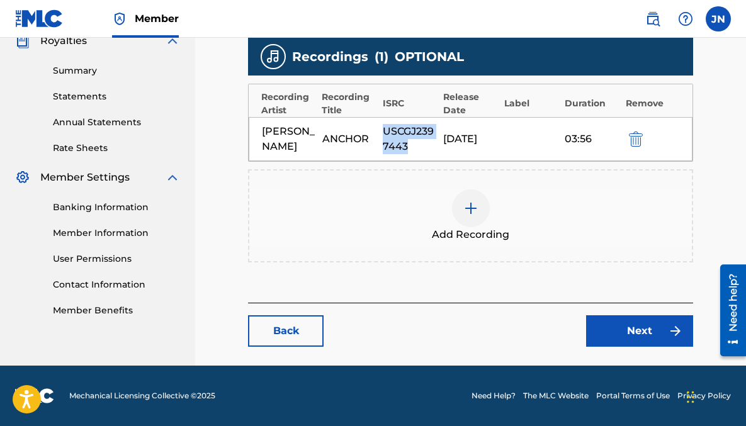
drag, startPoint x: 408, startPoint y: 147, endPoint x: 385, endPoint y: 129, distance: 29.2
click at [385, 129] on div "USCGJ2397443" at bounding box center [410, 139] width 54 height 30
copy div "USCGJ2397443"
click at [469, 222] on div at bounding box center [471, 209] width 38 height 38
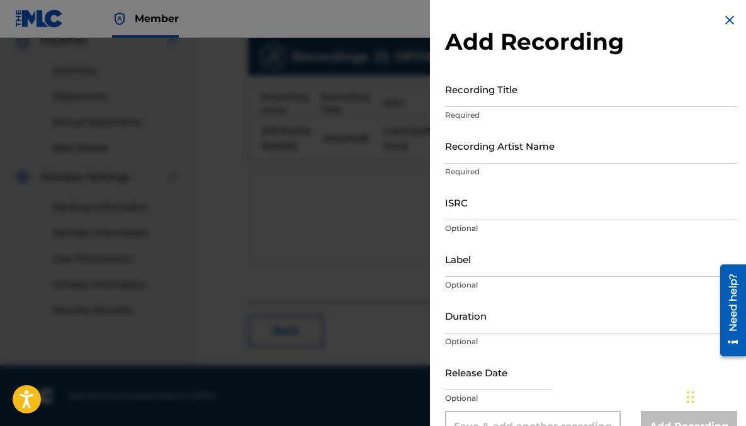
scroll to position [4, 0]
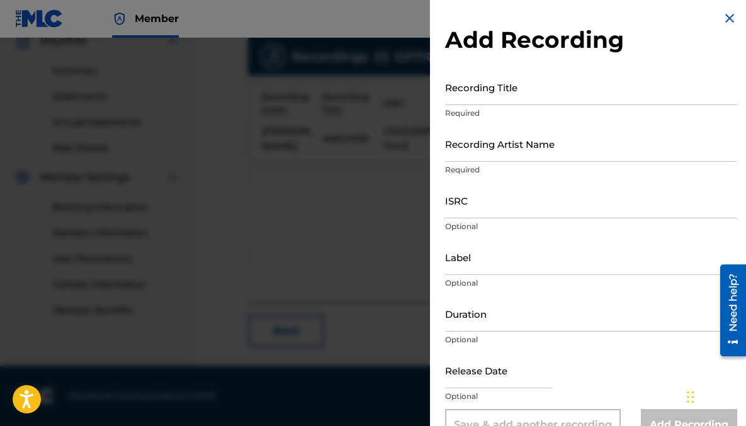
click at [481, 97] on input "Recording Title" at bounding box center [591, 87] width 292 height 36
type input "The Anchor"
click at [516, 151] on input "Recording Artist Name" at bounding box center [591, 144] width 292 height 36
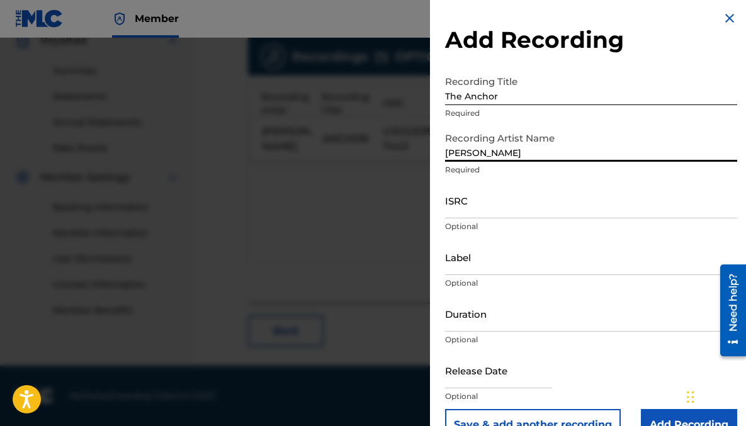
type input "[PERSON_NAME]"
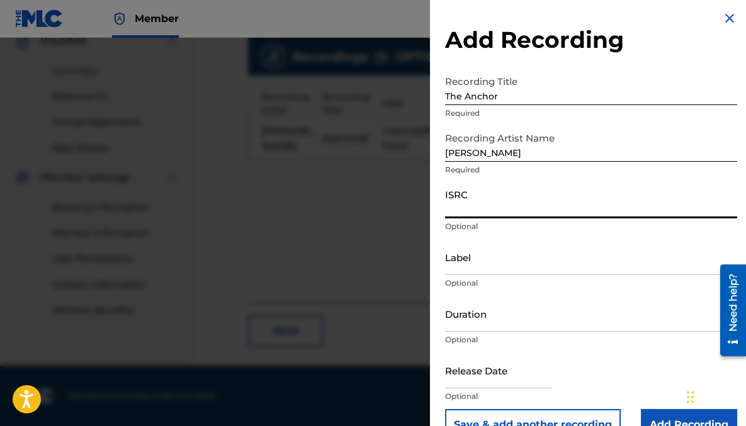
click at [504, 208] on input "ISRC" at bounding box center [591, 201] width 292 height 36
paste input "USCGJ2397443"
type input "USCGJ2397443"
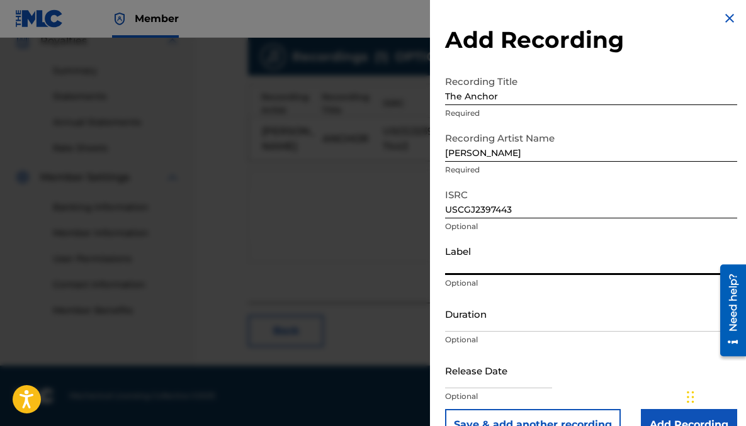
click at [479, 267] on input "Label" at bounding box center [591, 257] width 292 height 36
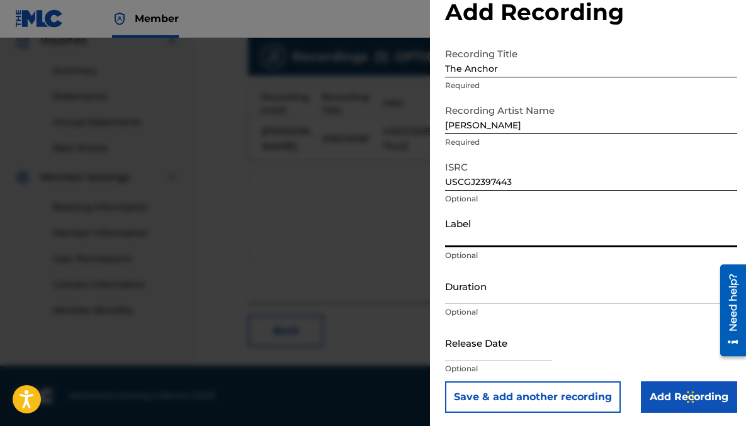
scroll to position [31, 0]
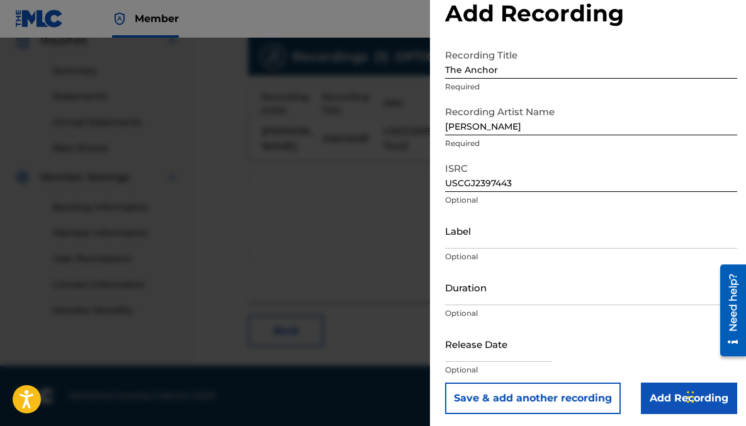
click at [649, 391] on input "Add Recording" at bounding box center [689, 398] width 96 height 31
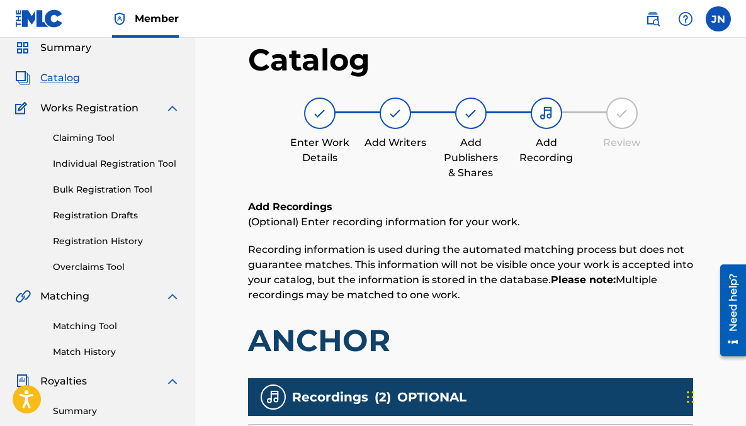
scroll to position [0, 0]
